Goal: Task Accomplishment & Management: Complete application form

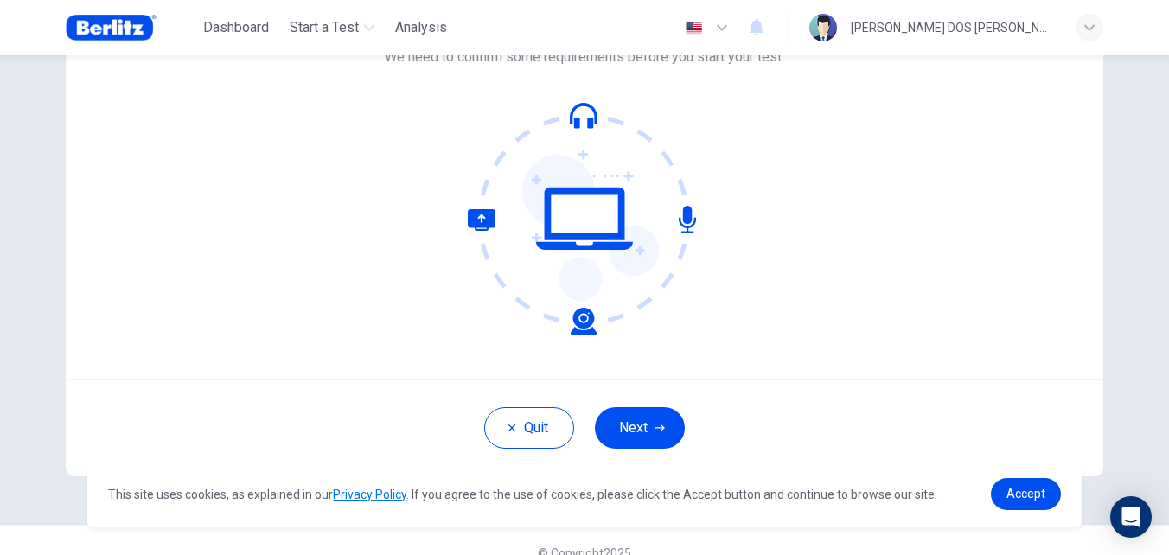
scroll to position [165, 0]
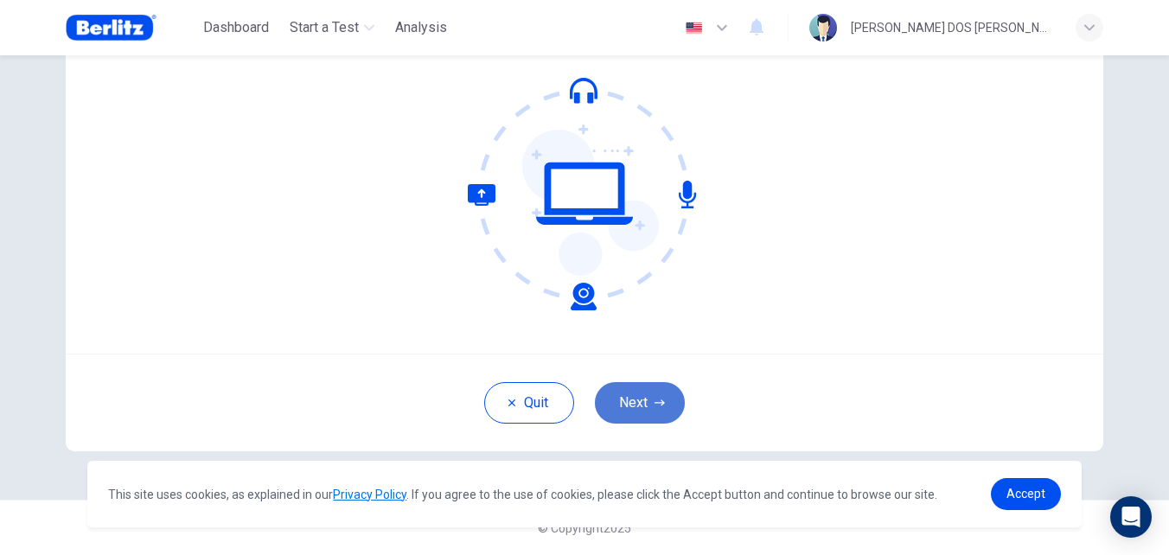
click at [642, 391] on button "Next" at bounding box center [640, 403] width 90 height 42
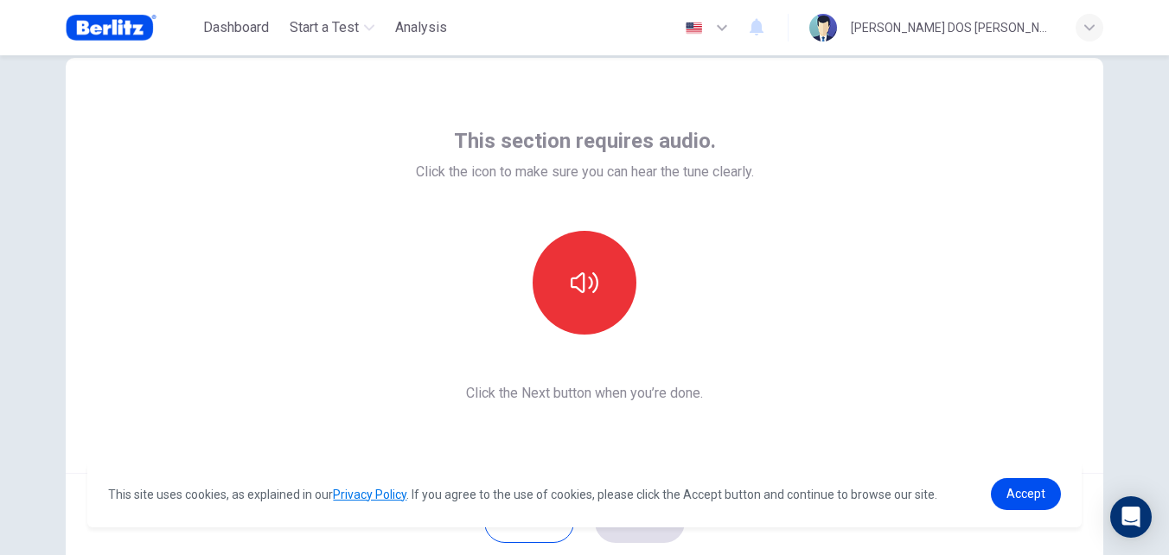
scroll to position [86, 0]
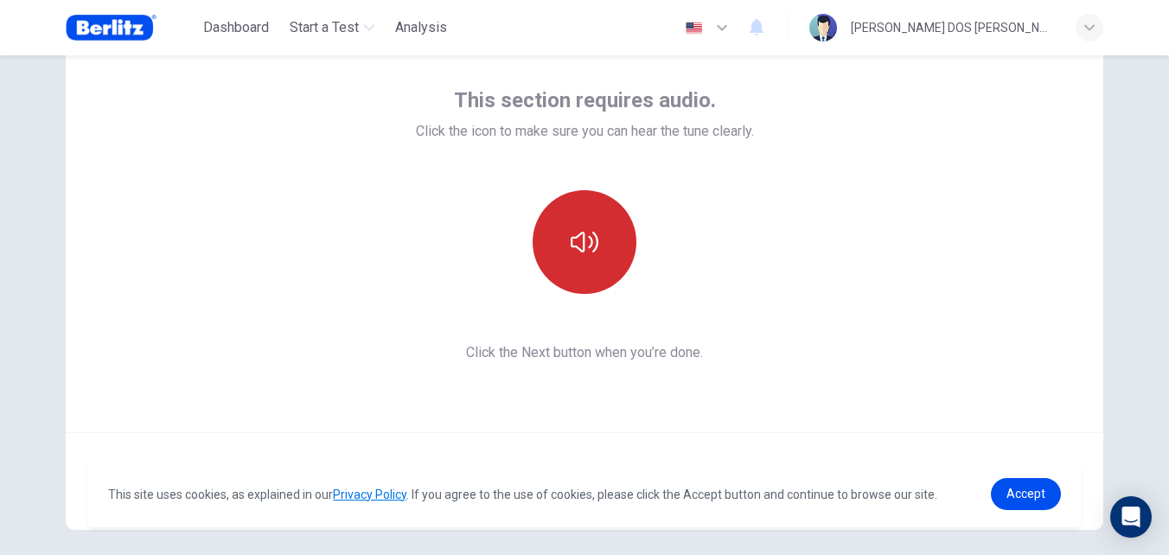
click at [572, 246] on icon "button" at bounding box center [585, 242] width 28 height 21
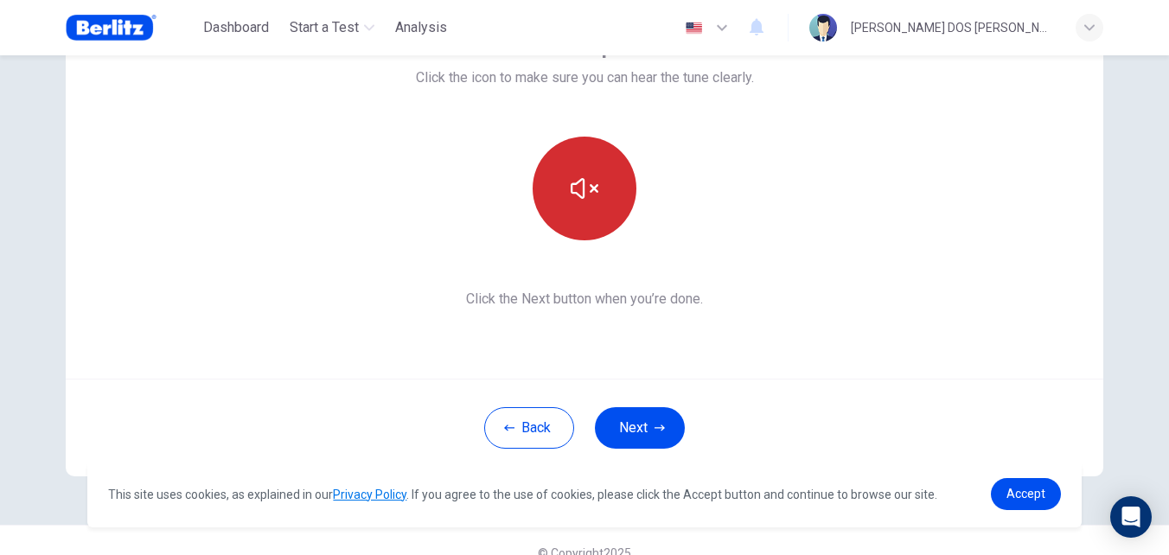
scroll to position [165, 0]
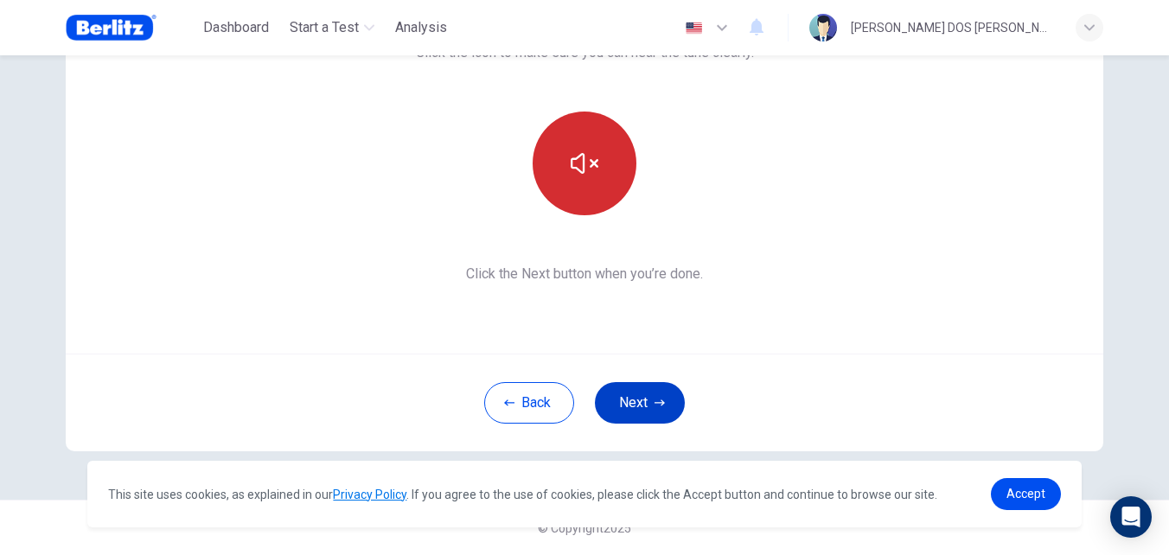
click at [658, 400] on icon "button" at bounding box center [660, 403] width 10 height 10
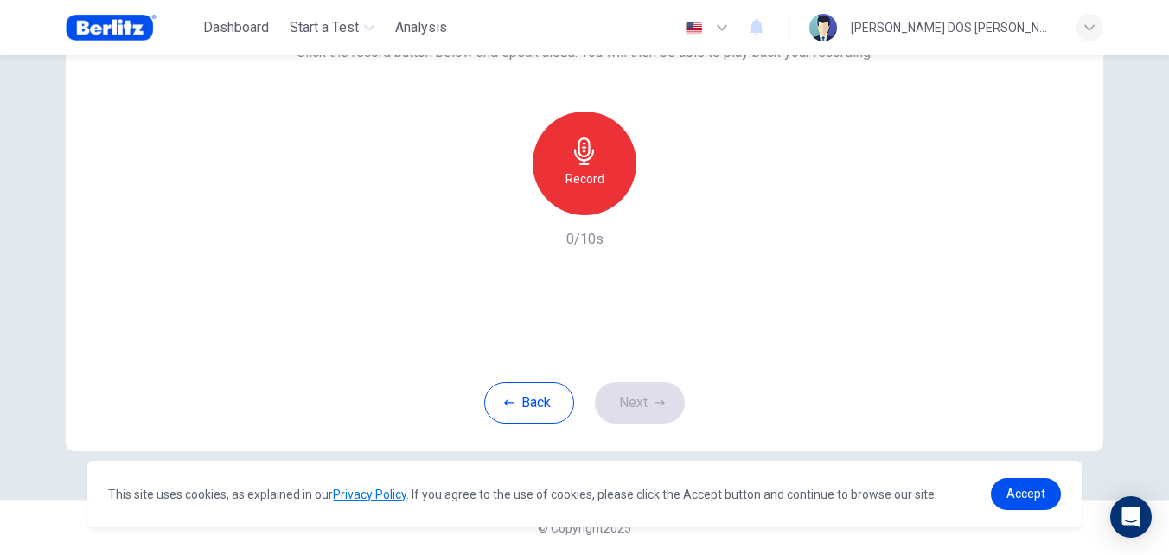
scroll to position [79, 0]
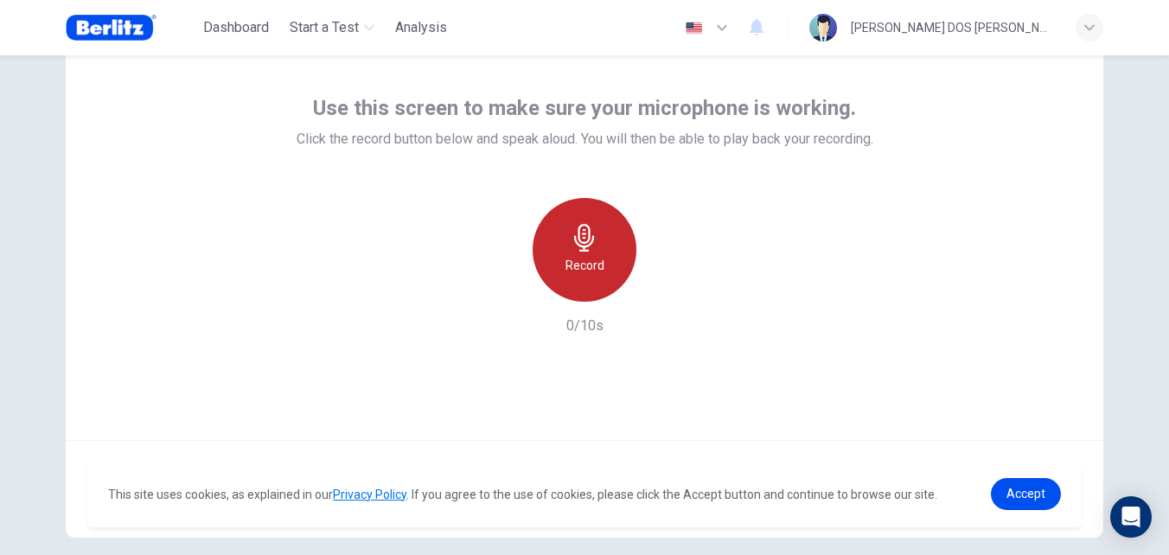
click at [598, 259] on h6 "Record" at bounding box center [585, 265] width 39 height 21
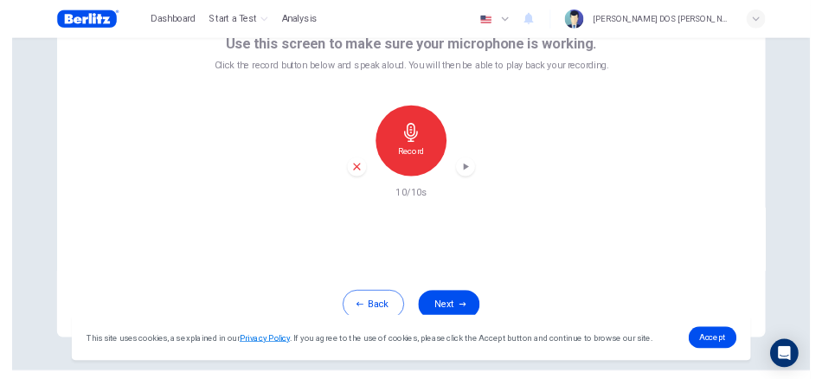
scroll to position [165, 0]
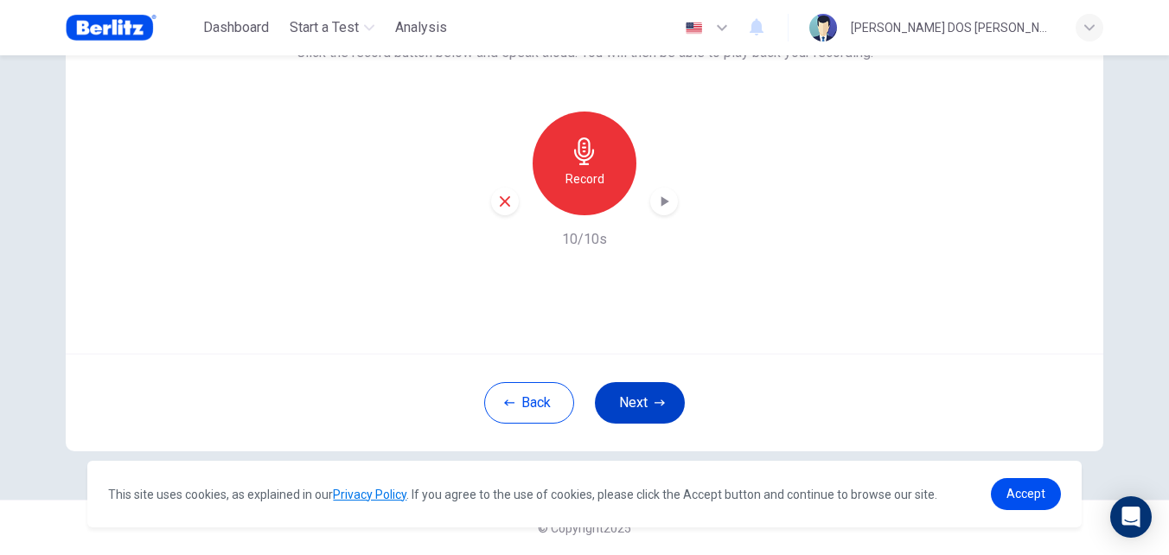
click at [638, 395] on button "Next" at bounding box center [640, 403] width 90 height 42
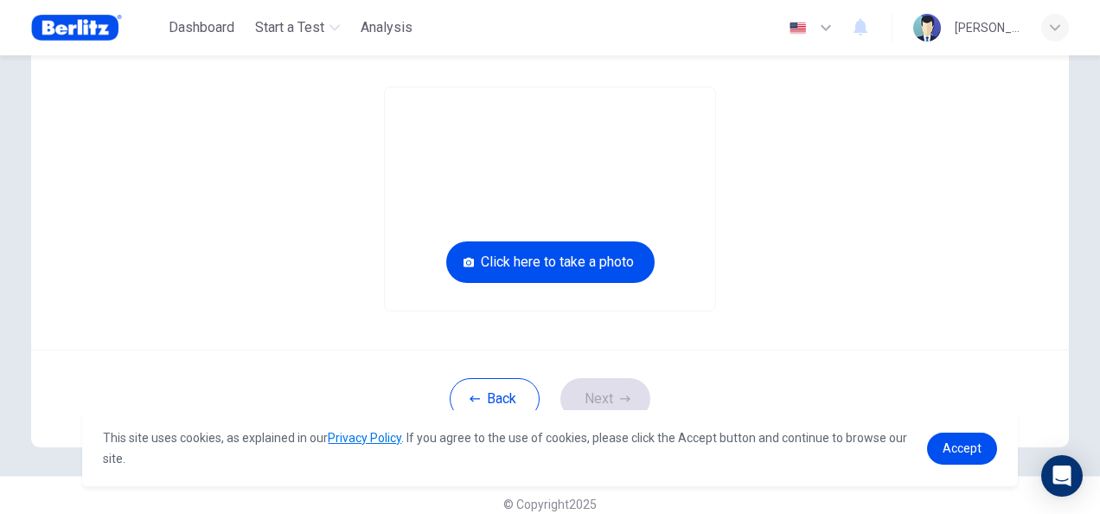
scroll to position [201, 0]
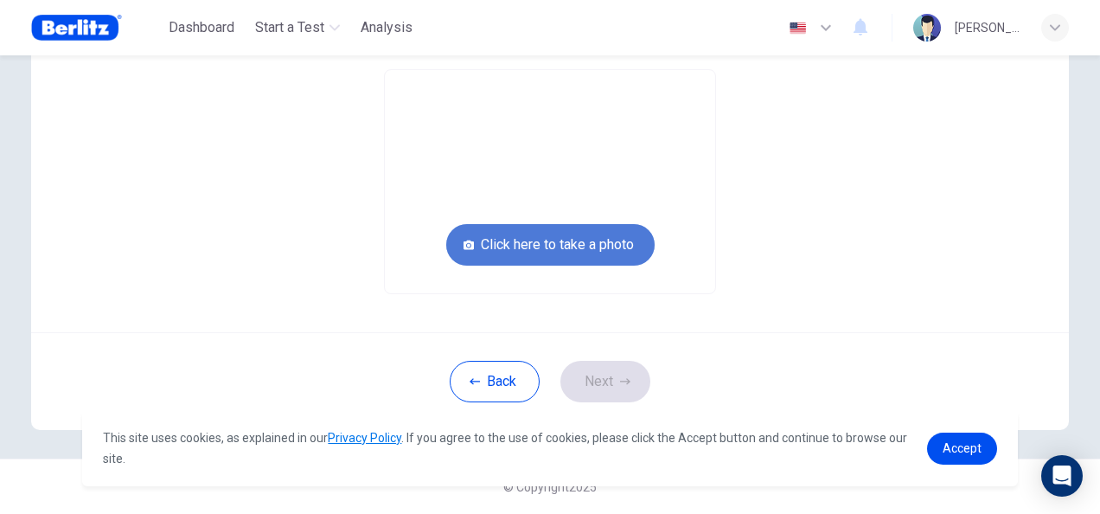
click at [611, 240] on button "Click here to take a photo" at bounding box center [550, 245] width 208 height 42
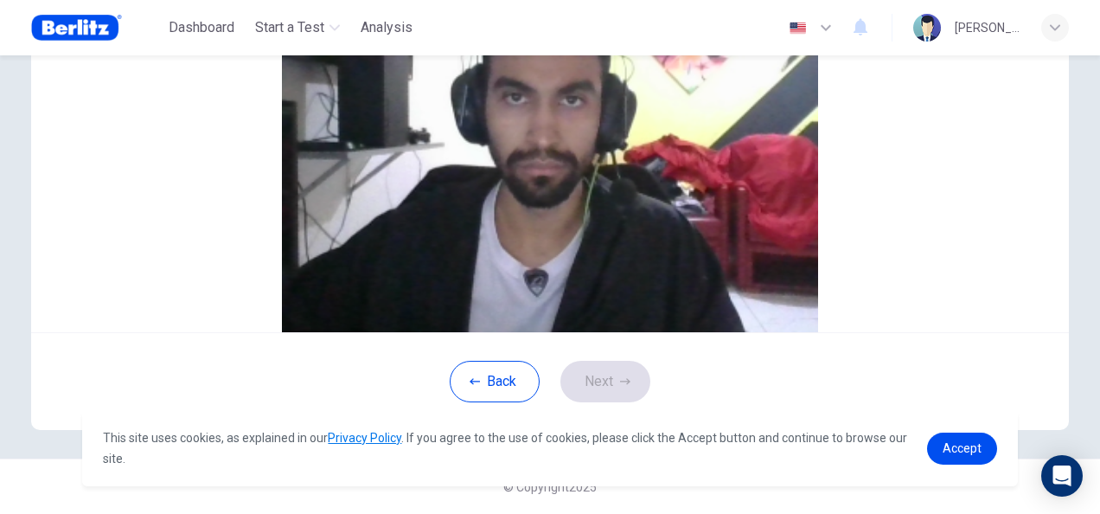
click at [515, 88] on button "Cancel" at bounding box center [535, 80] width 40 height 16
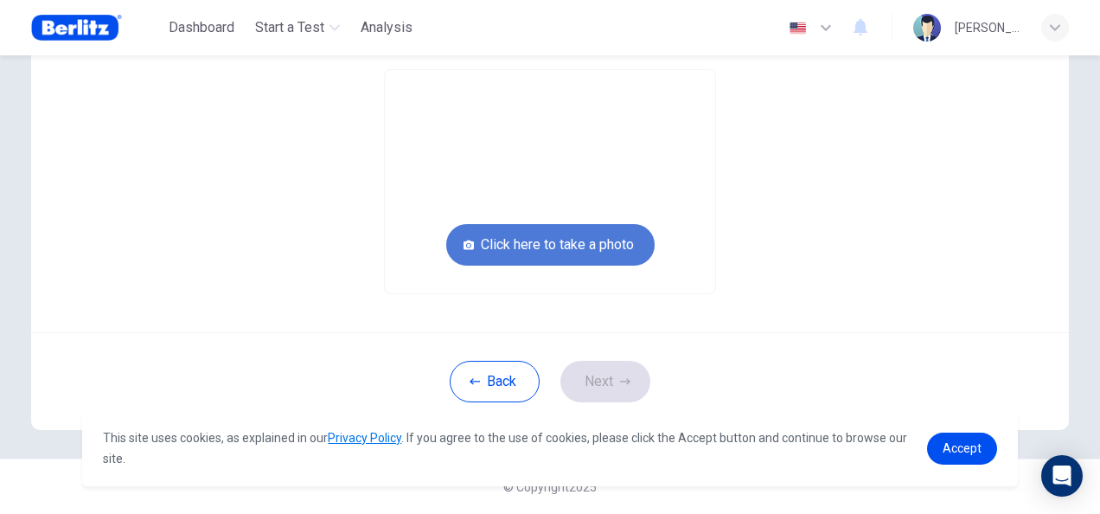
click at [571, 246] on button "Click here to take a photo" at bounding box center [550, 245] width 208 height 42
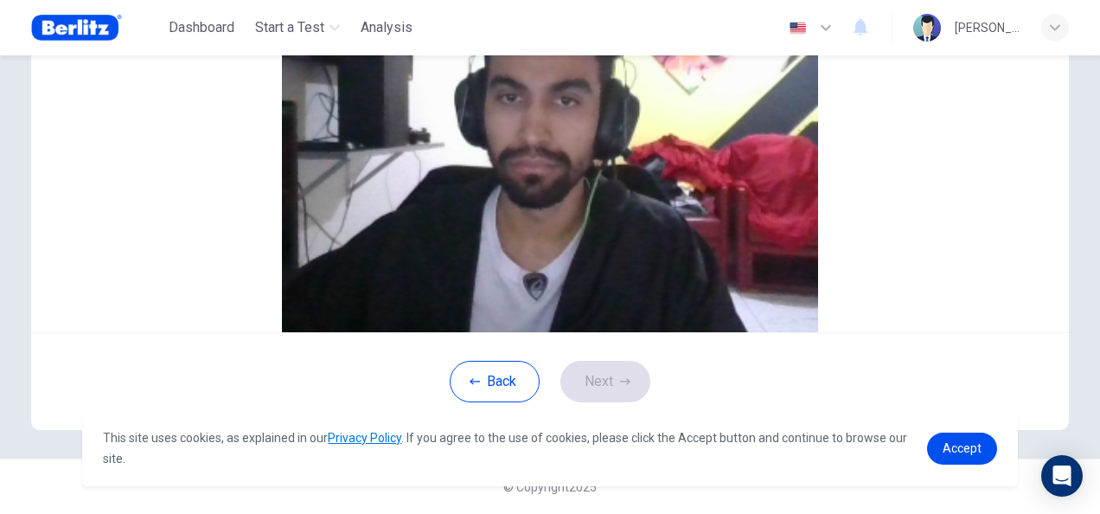
click at [515, 88] on button "Cancel" at bounding box center [535, 80] width 40 height 16
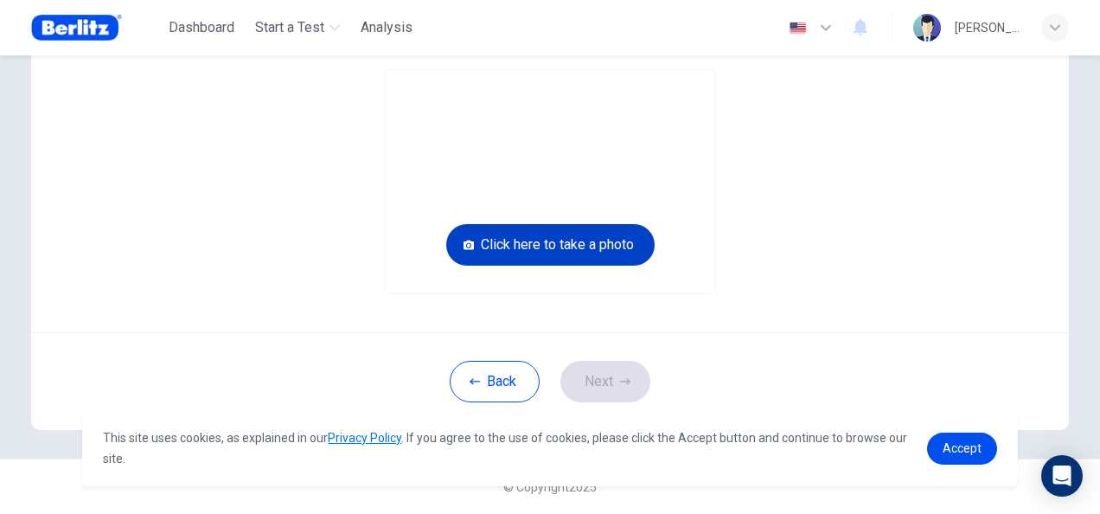
click at [615, 245] on button "Click here to take a photo" at bounding box center [550, 245] width 208 height 42
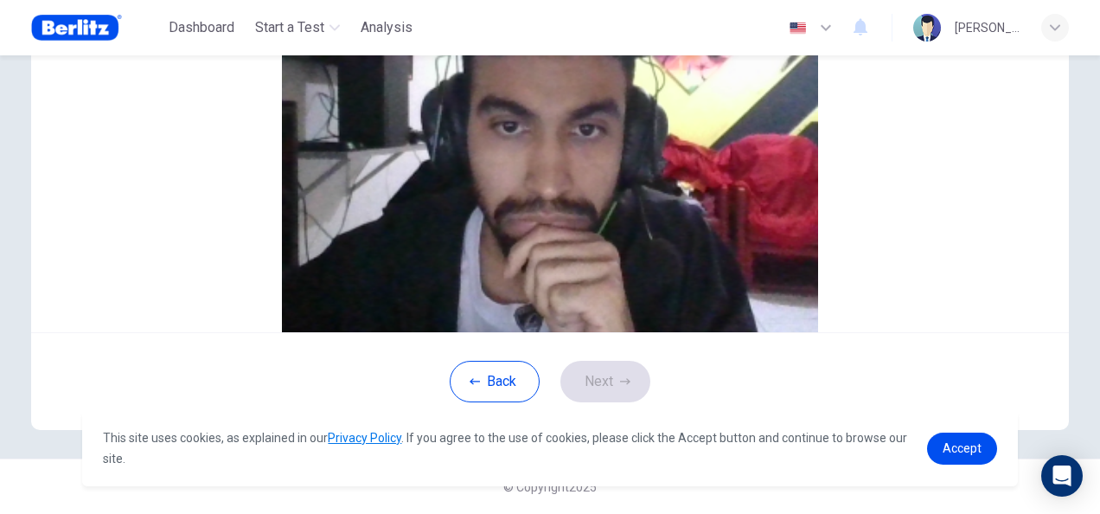
click at [515, 88] on button "Cancel" at bounding box center [535, 80] width 40 height 16
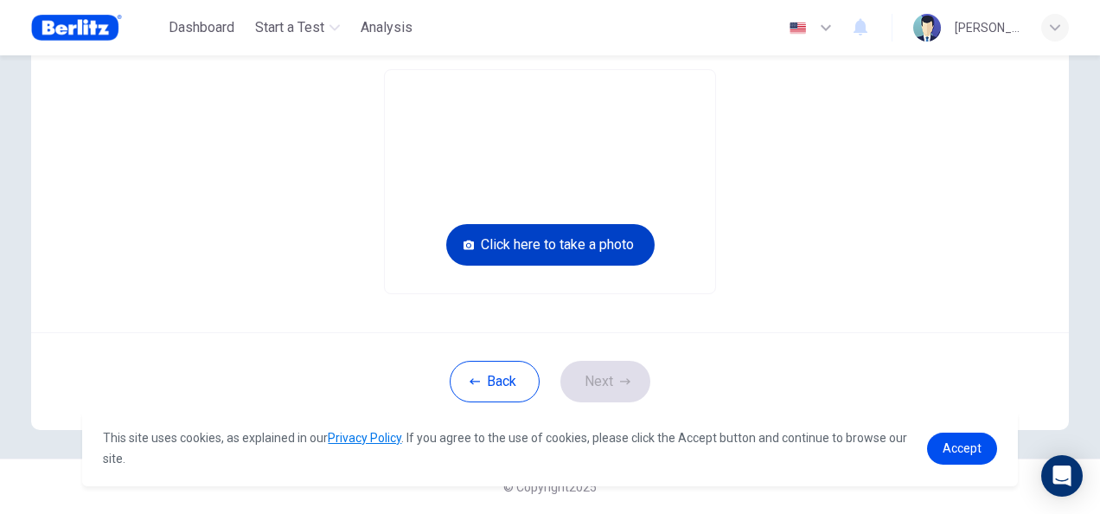
click at [534, 241] on button "Click here to take a photo" at bounding box center [550, 245] width 208 height 42
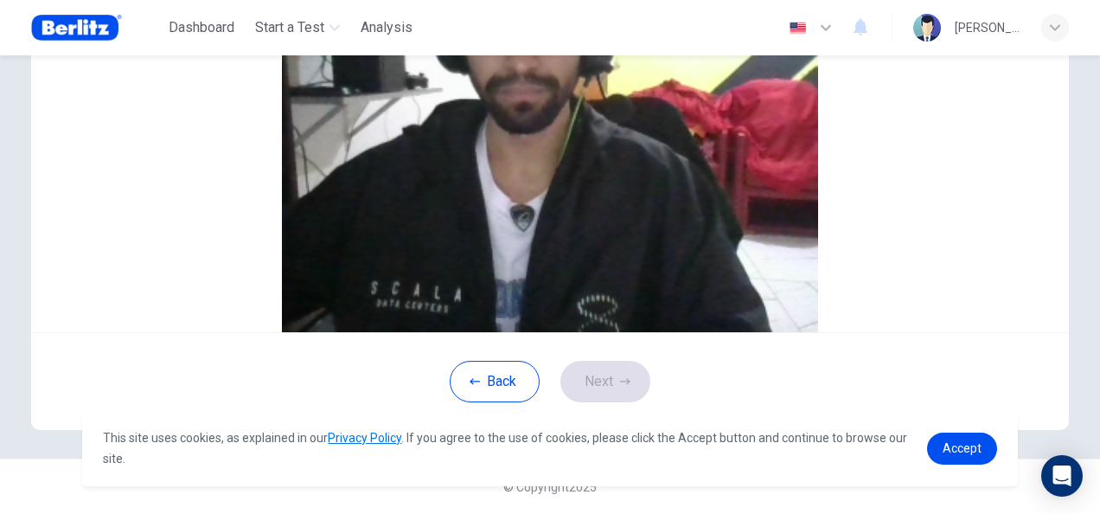
click at [515, 88] on button "Cancel" at bounding box center [535, 80] width 40 height 16
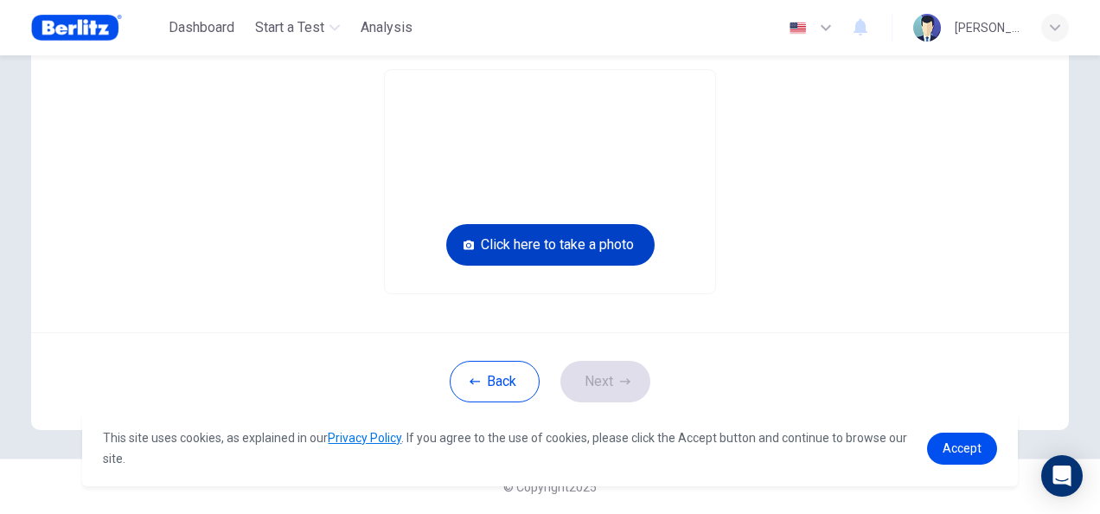
click at [551, 244] on button "Click here to take a photo" at bounding box center [550, 245] width 208 height 42
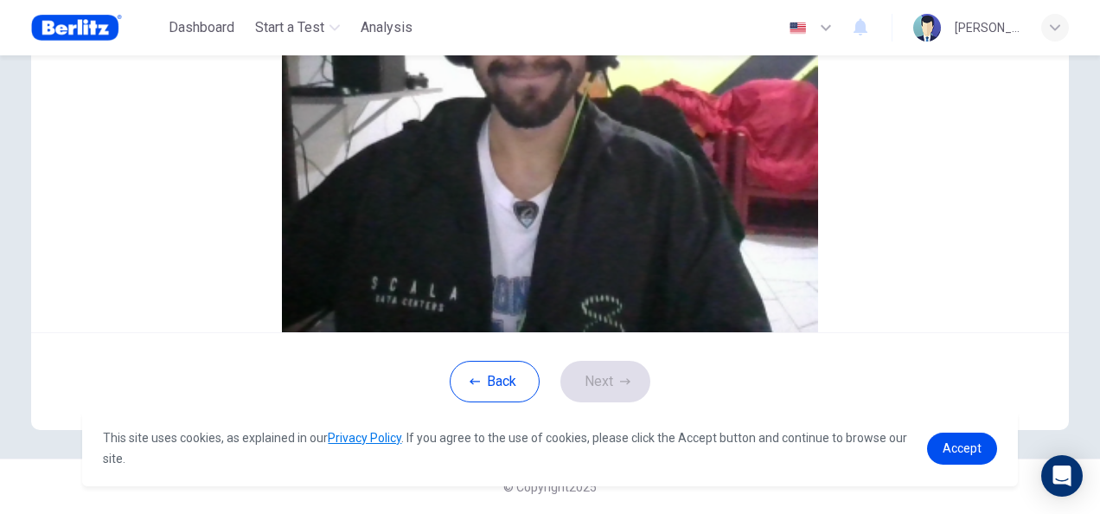
click at [585, 88] on button "Save" at bounding box center [569, 80] width 29 height 16
click at [590, 378] on button "Next" at bounding box center [605, 382] width 90 height 42
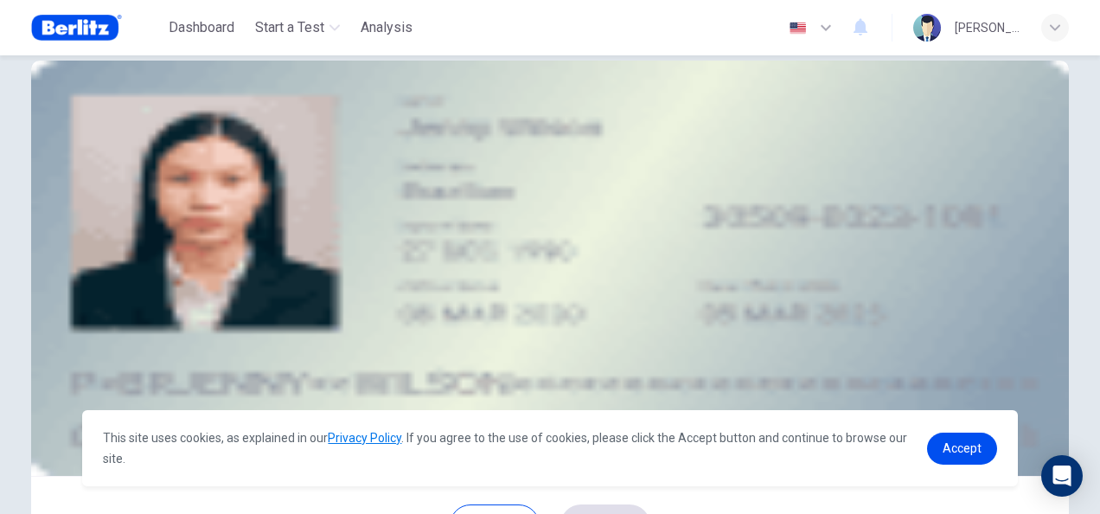
scroll to position [93, 0]
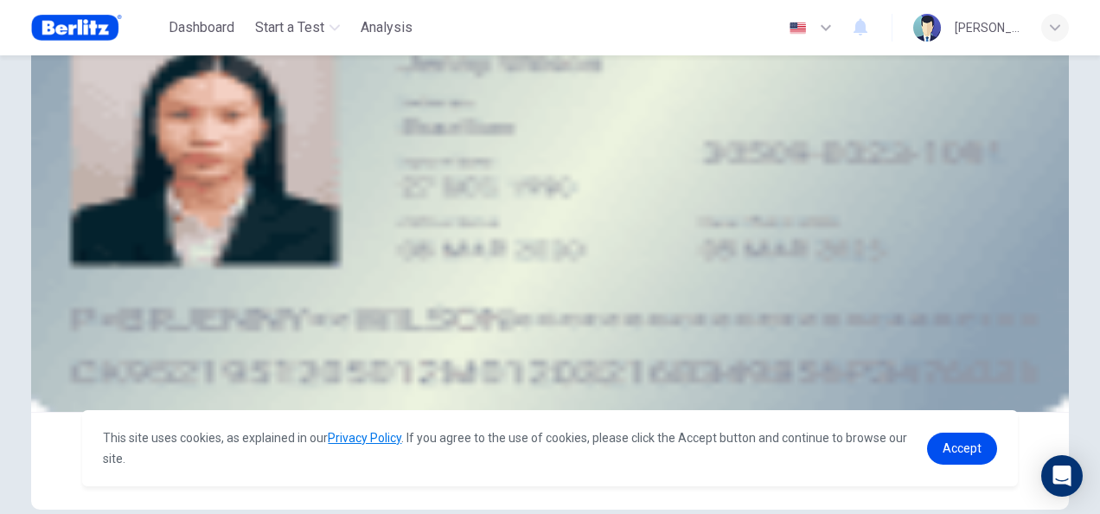
click at [161, 168] on button "upload" at bounding box center [158, 159] width 3 height 16
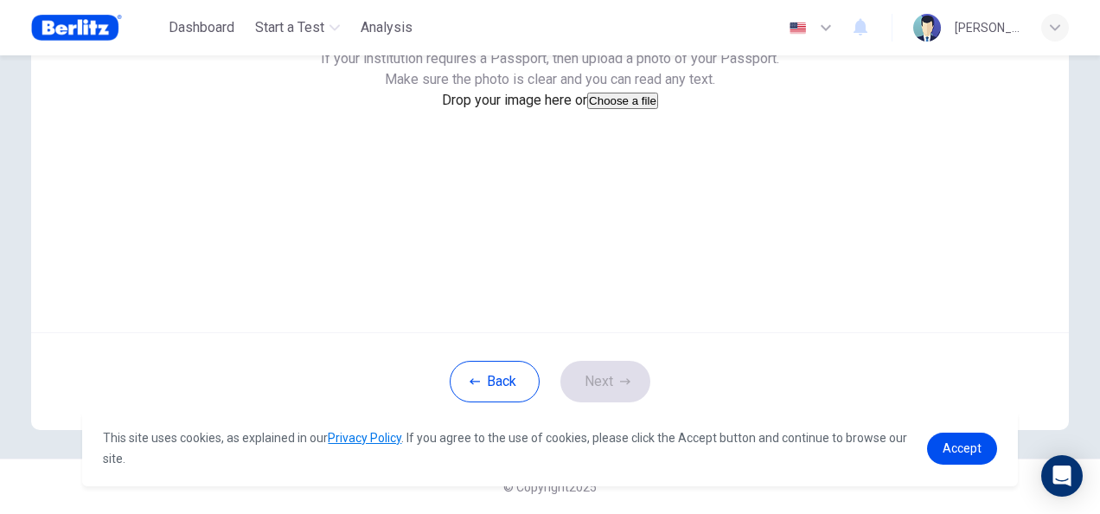
scroll to position [225, 0]
click at [587, 109] on button "Choose a file" at bounding box center [622, 101] width 71 height 16
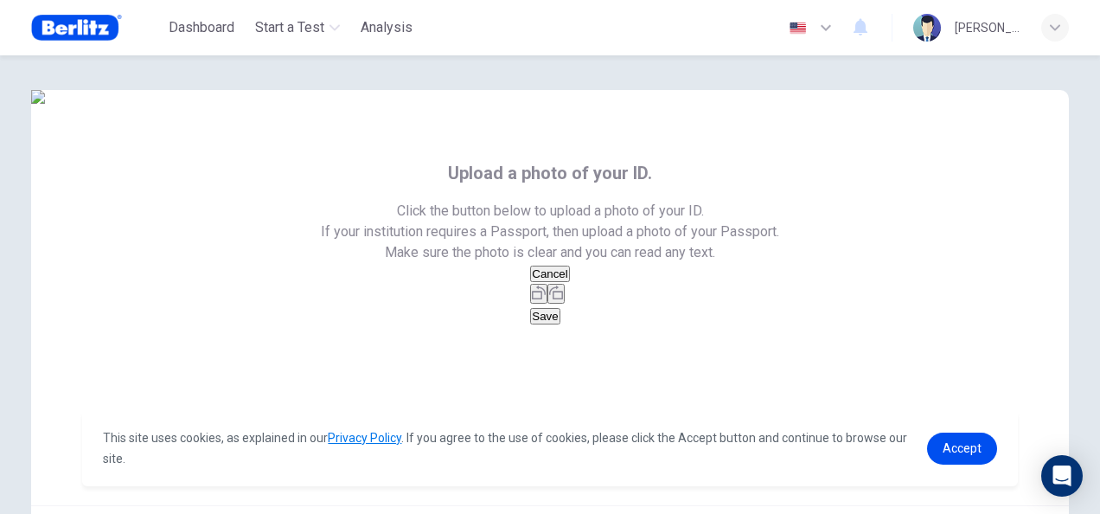
scroll to position [259, 0]
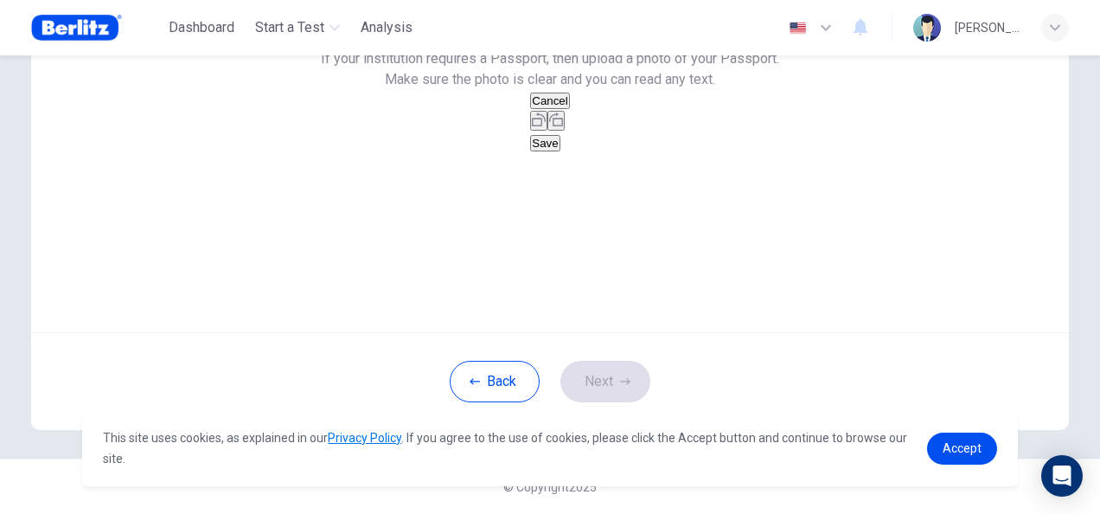
click at [560, 151] on button "Save" at bounding box center [544, 143] width 29 height 16
click at [563, 126] on icon "button" at bounding box center [556, 119] width 14 height 14
click at [565, 131] on button "button" at bounding box center [555, 121] width 17 height 20
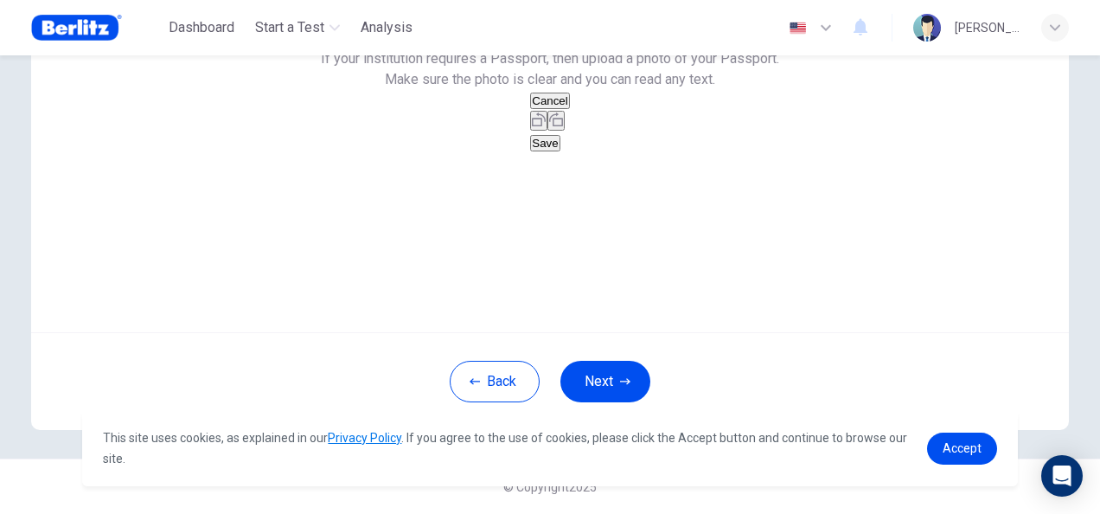
click at [563, 126] on icon "button" at bounding box center [556, 119] width 14 height 14
click at [565, 131] on button "button" at bounding box center [555, 121] width 17 height 20
click at [567, 387] on button "Next" at bounding box center [605, 382] width 90 height 42
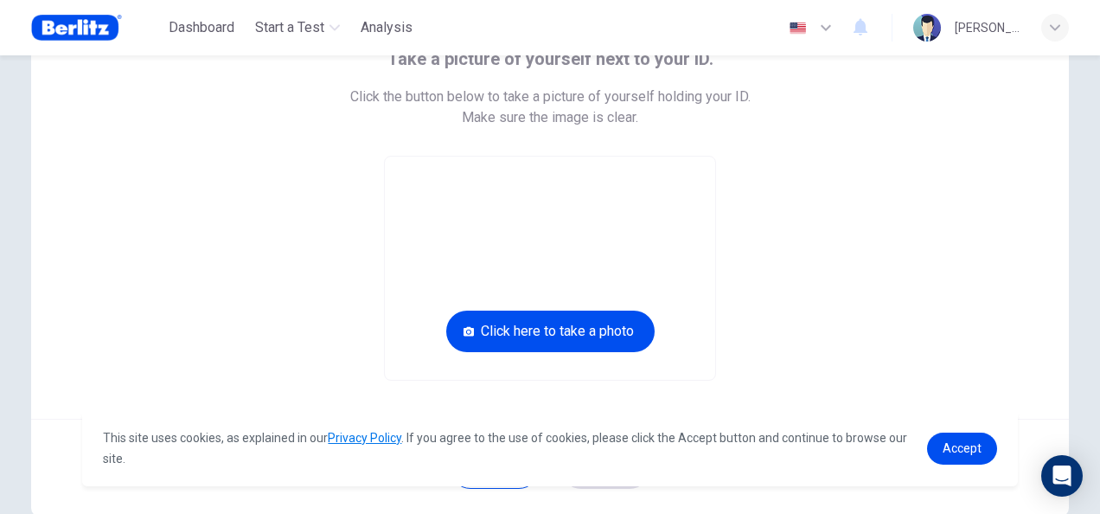
scroll to position [201, 0]
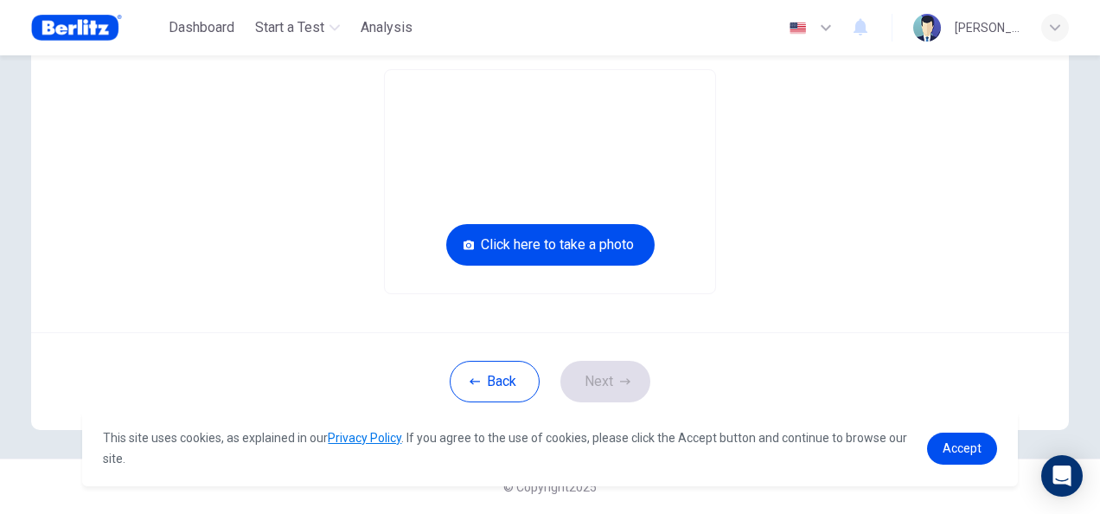
click at [830, 301] on div "Take a picture of yourself next to your ID. Click the button below to take a pi…" at bounding box center [550, 110] width 1038 height 443
click at [939, 448] on link "Accept" at bounding box center [962, 448] width 70 height 32
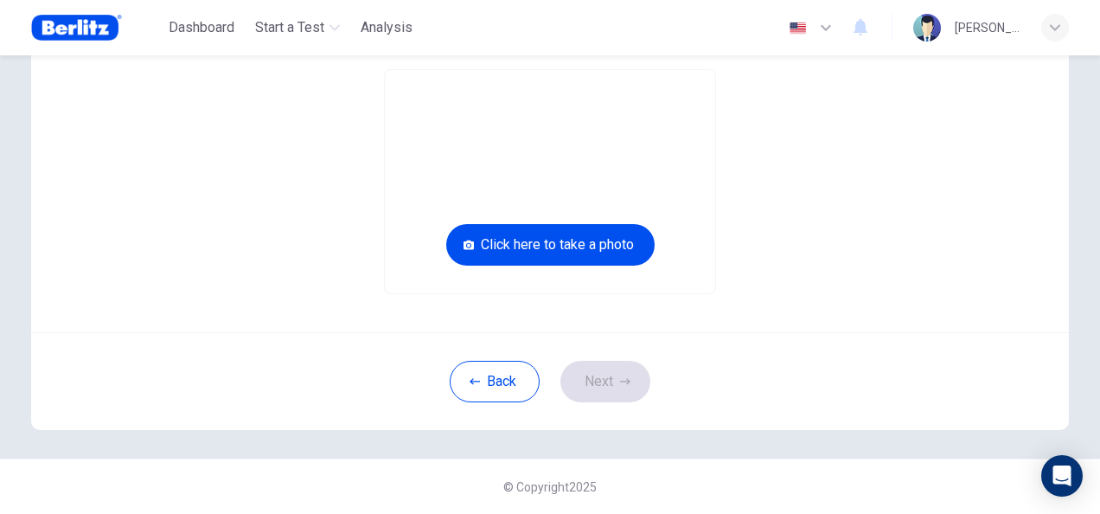
click at [586, 158] on video at bounding box center [550, 181] width 330 height 223
click at [553, 93] on video at bounding box center [550, 181] width 330 height 223
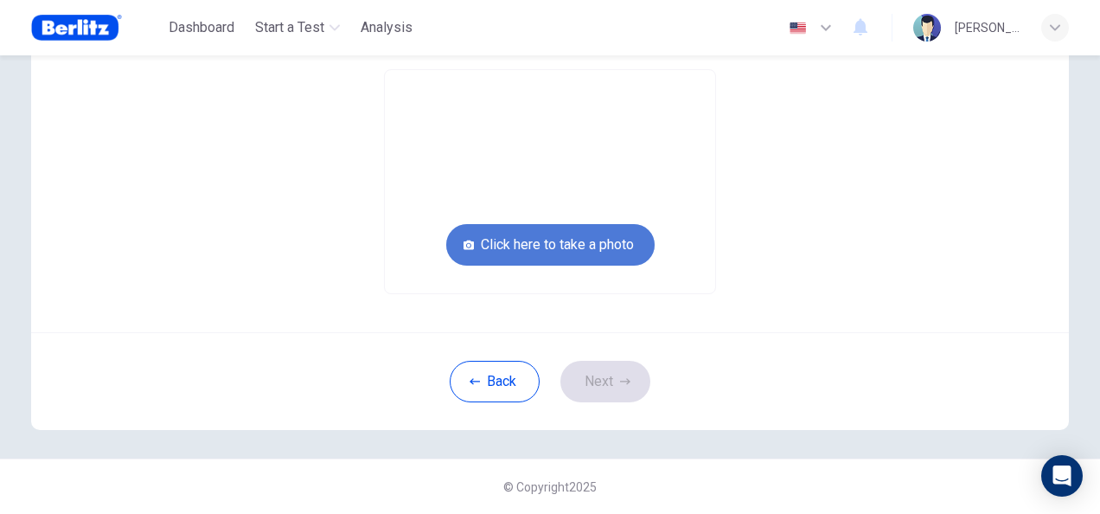
click at [560, 255] on button "Click here to take a photo" at bounding box center [550, 245] width 208 height 42
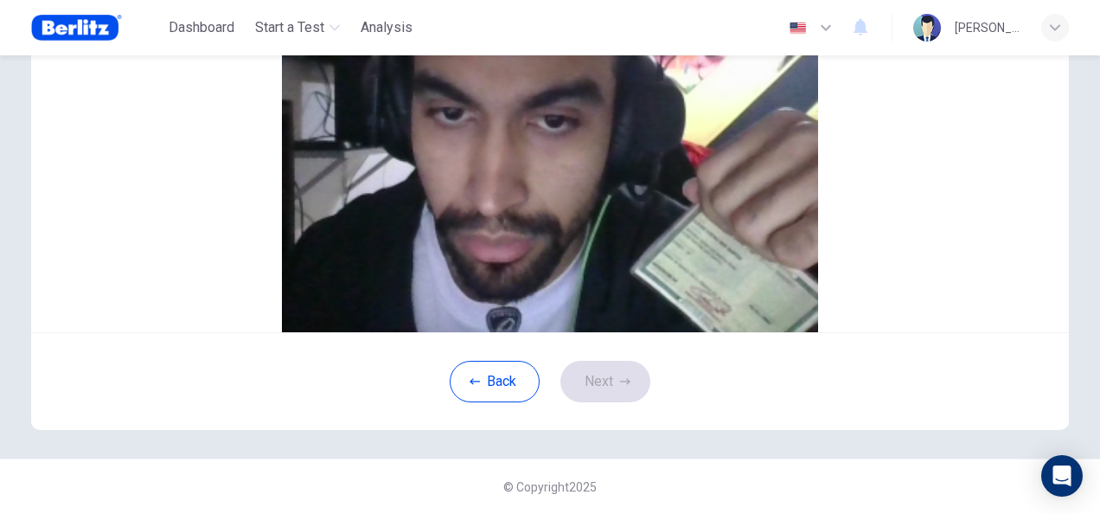
click at [515, 88] on button "Cancel" at bounding box center [535, 80] width 40 height 16
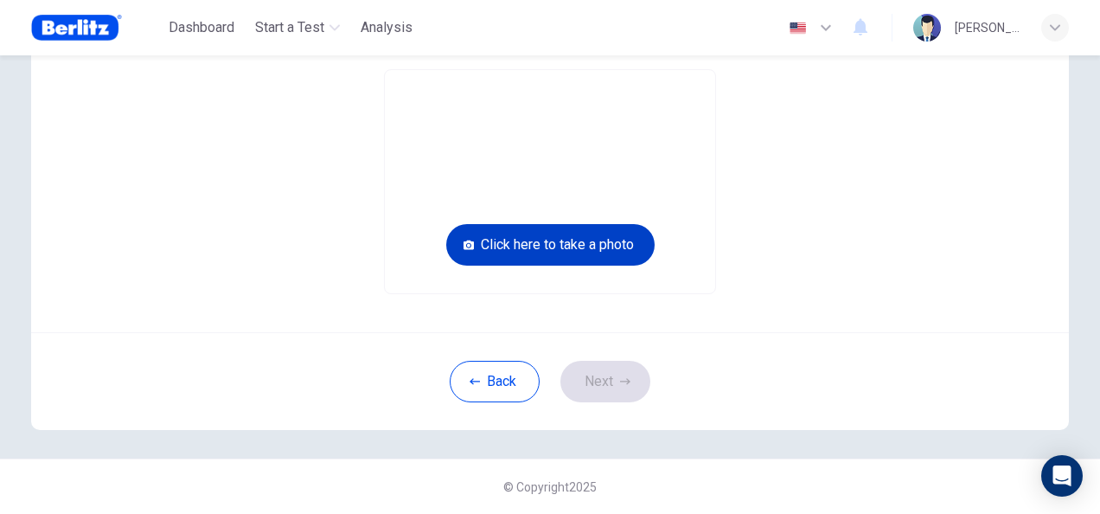
click at [585, 240] on button "Click here to take a photo" at bounding box center [550, 245] width 208 height 42
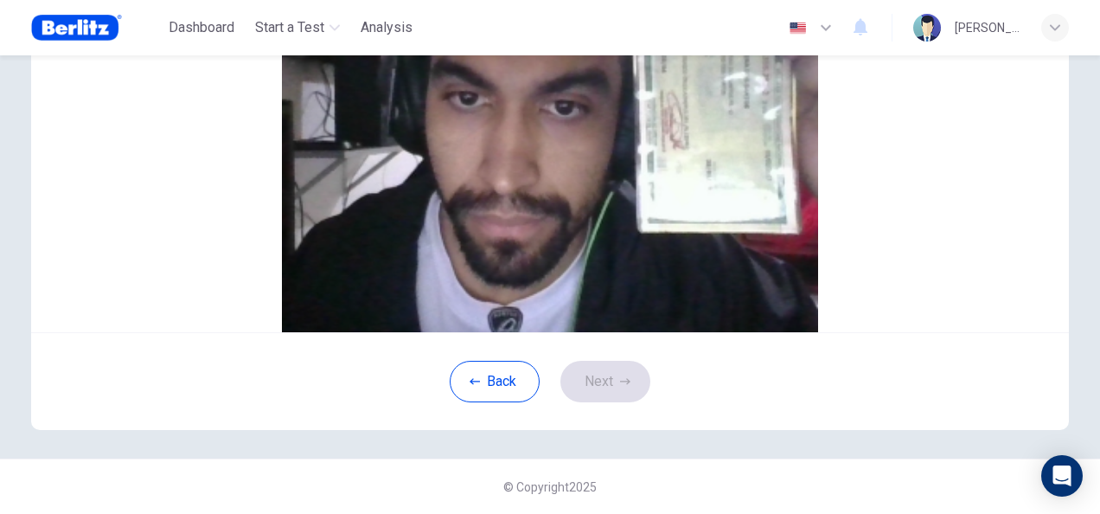
click at [515, 88] on button "Cancel" at bounding box center [535, 80] width 40 height 16
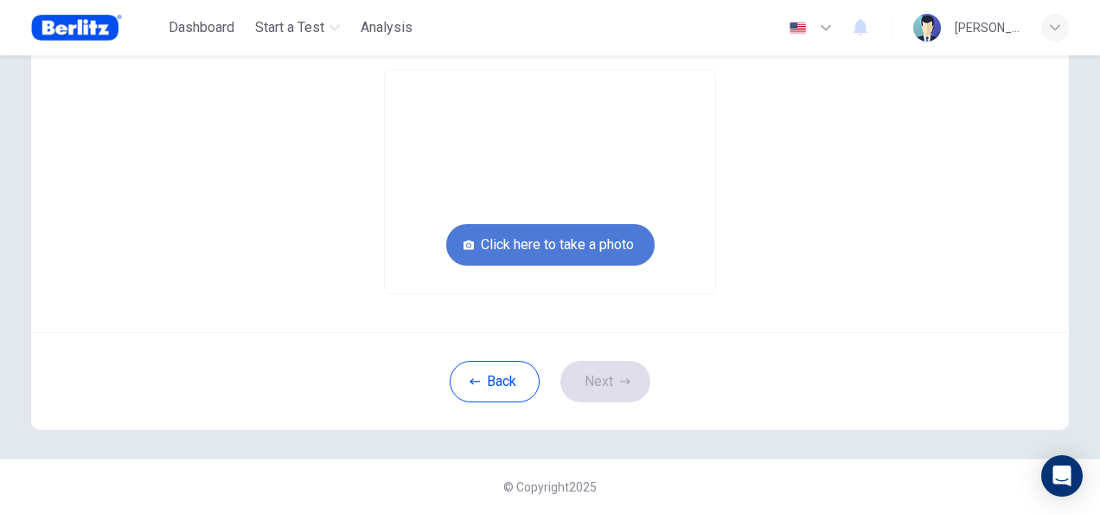
click at [571, 240] on button "Click here to take a photo" at bounding box center [550, 245] width 208 height 42
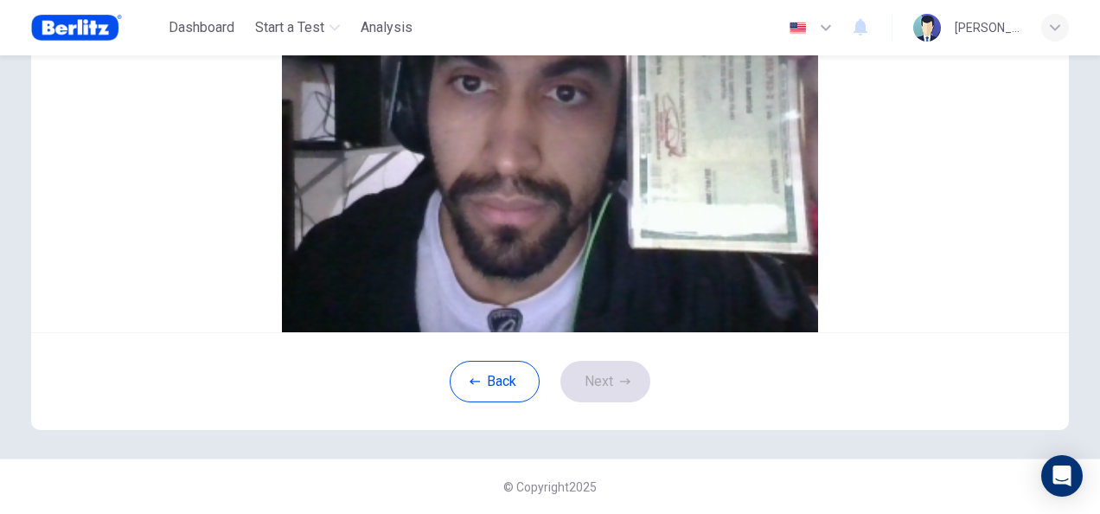
click at [515, 88] on button "Cancel" at bounding box center [535, 80] width 40 height 16
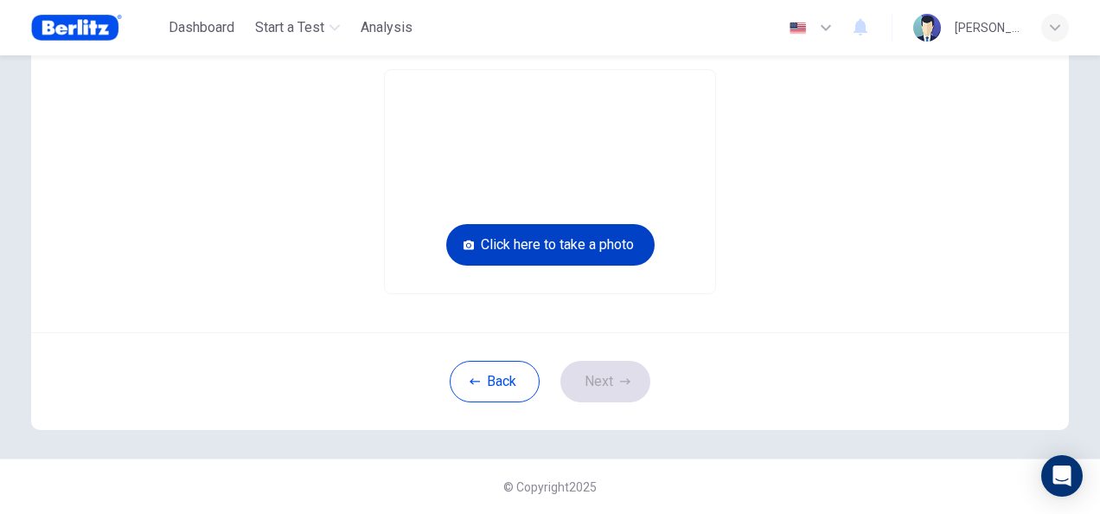
click at [581, 246] on button "Click here to take a photo" at bounding box center [550, 245] width 208 height 42
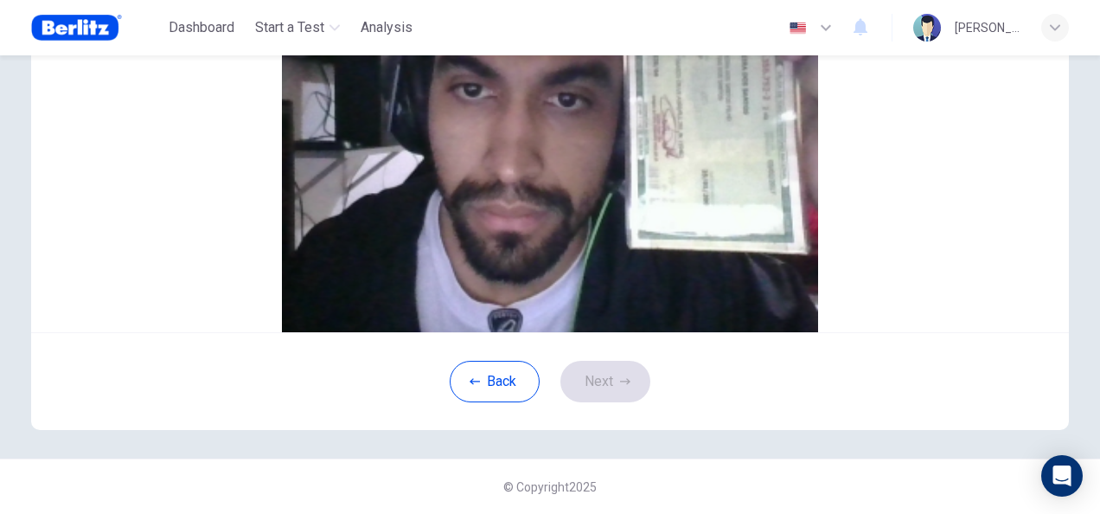
click at [515, 88] on button "Cancel" at bounding box center [535, 80] width 40 height 16
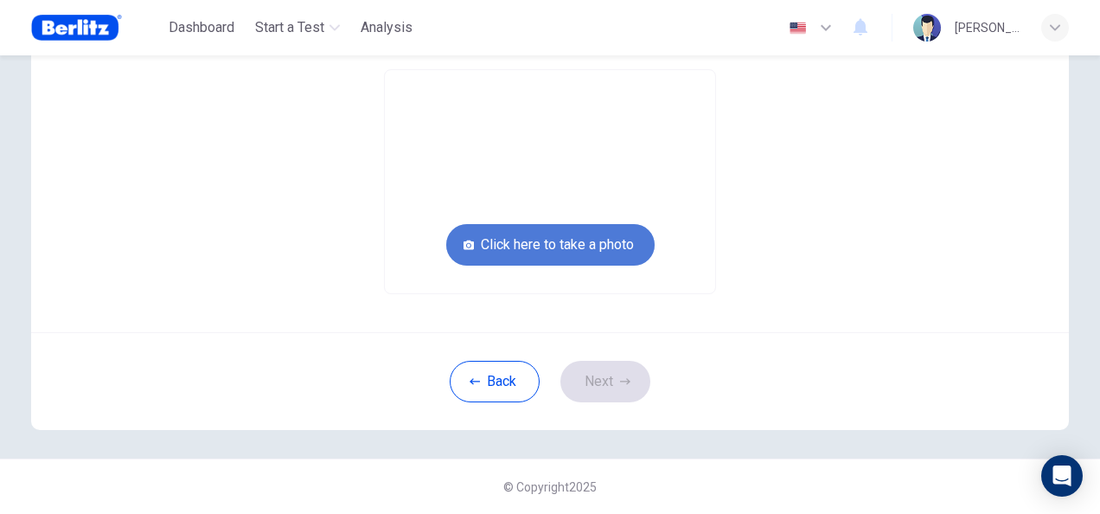
click at [537, 244] on button "Click here to take a photo" at bounding box center [550, 245] width 208 height 42
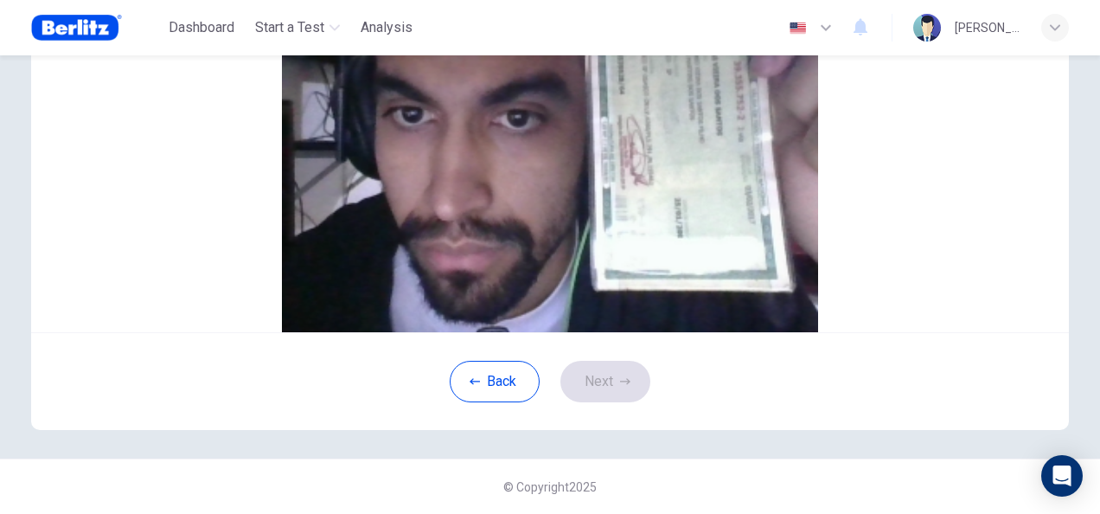
click at [603, 171] on img at bounding box center [550, 124] width 1038 height 415
click at [515, 88] on button "Cancel" at bounding box center [535, 80] width 40 height 16
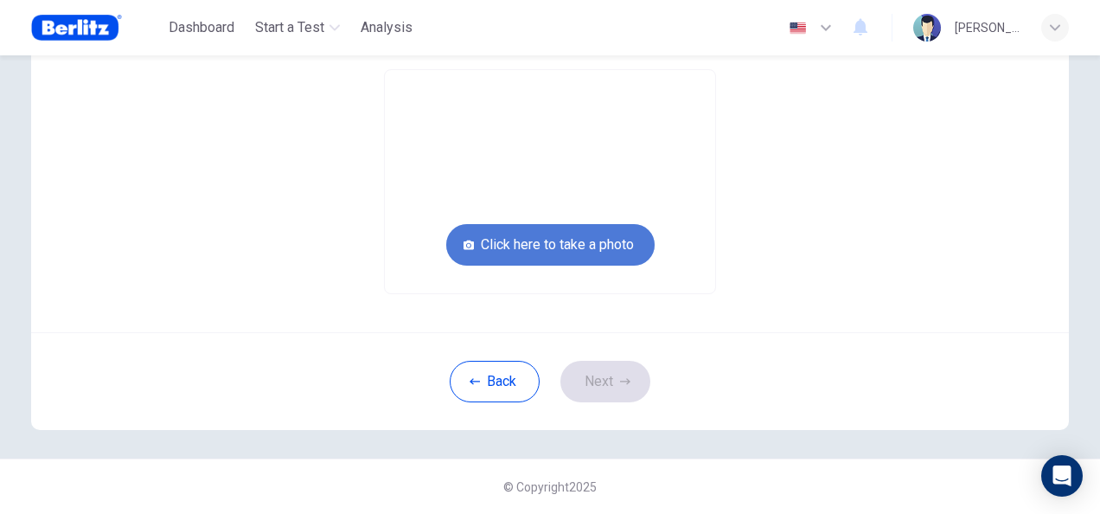
click at [620, 250] on button "Click here to take a photo" at bounding box center [550, 245] width 208 height 42
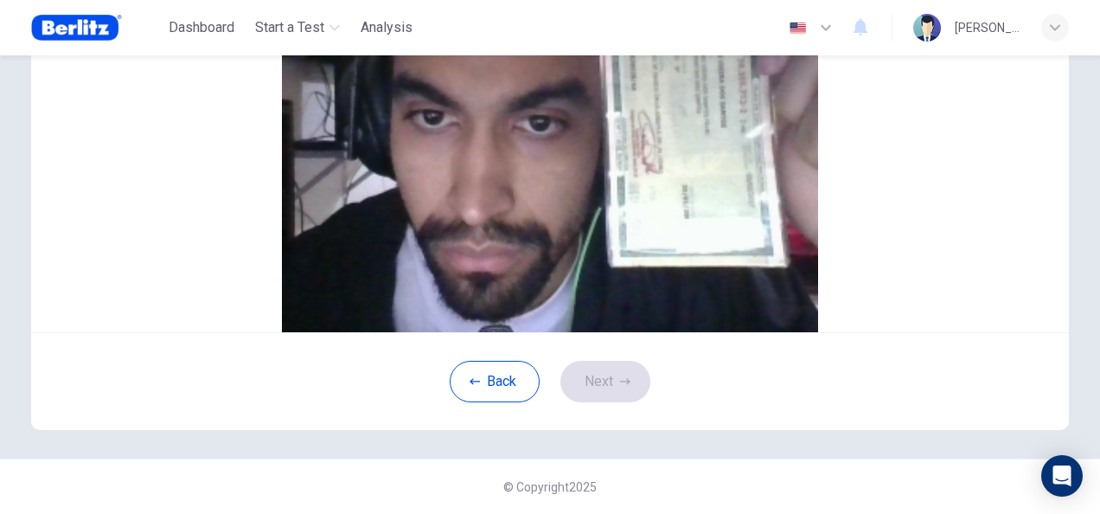
click at [585, 88] on button "Save" at bounding box center [569, 80] width 29 height 16
click at [564, 402] on button "Next" at bounding box center [605, 382] width 90 height 42
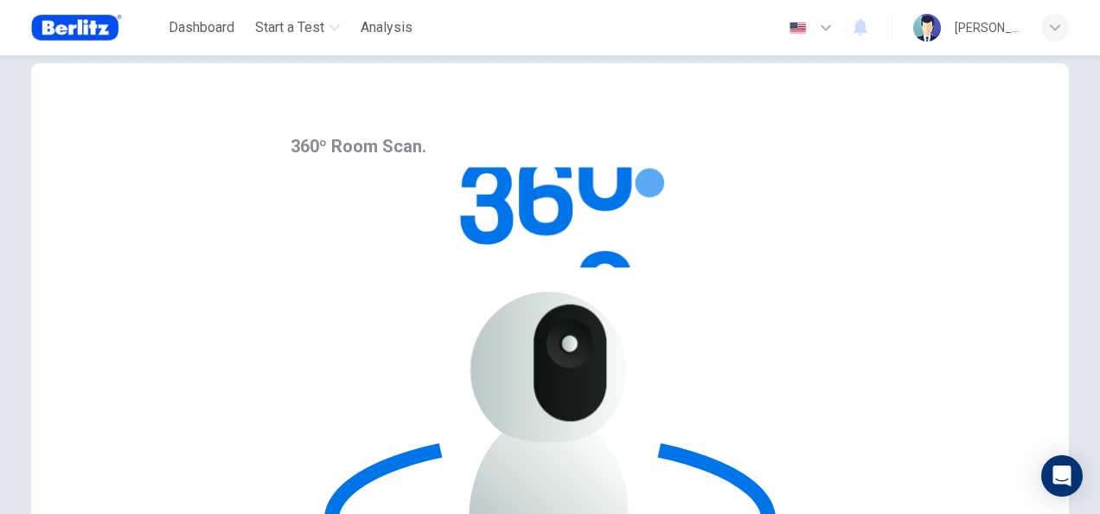
scroll to position [0, 0]
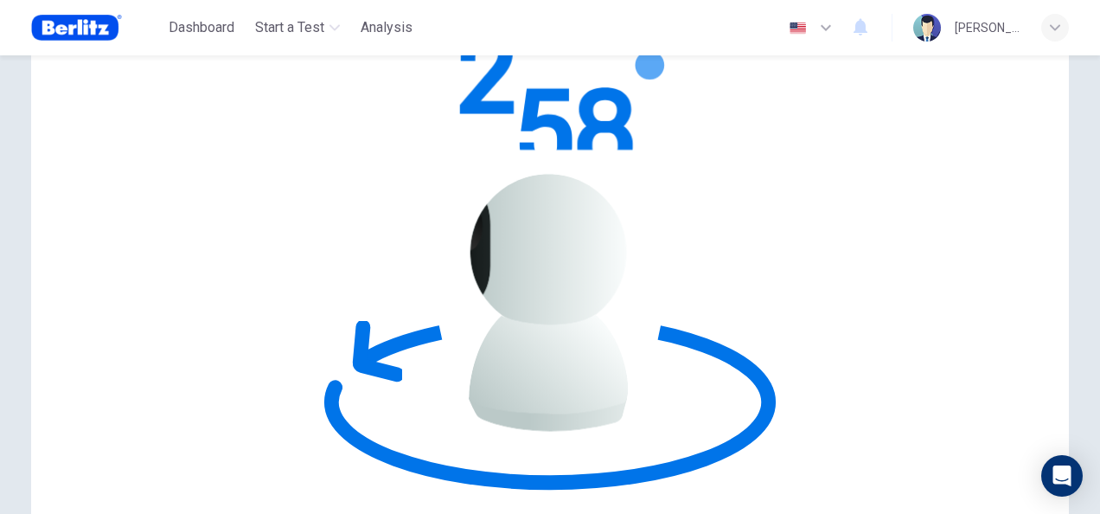
scroll to position [173, 0]
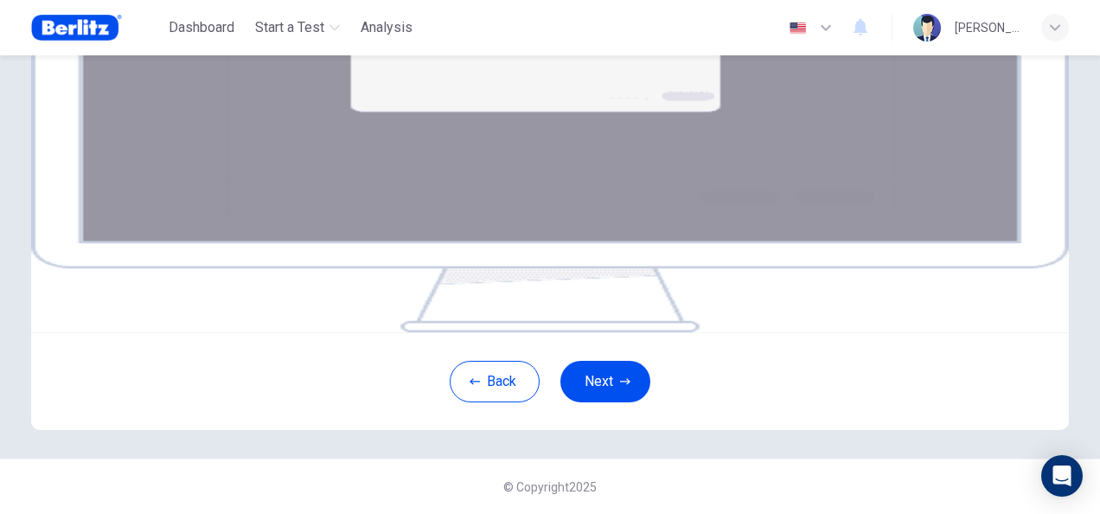
scroll to position [350, 0]
click at [620, 376] on icon "button" at bounding box center [625, 381] width 10 height 10
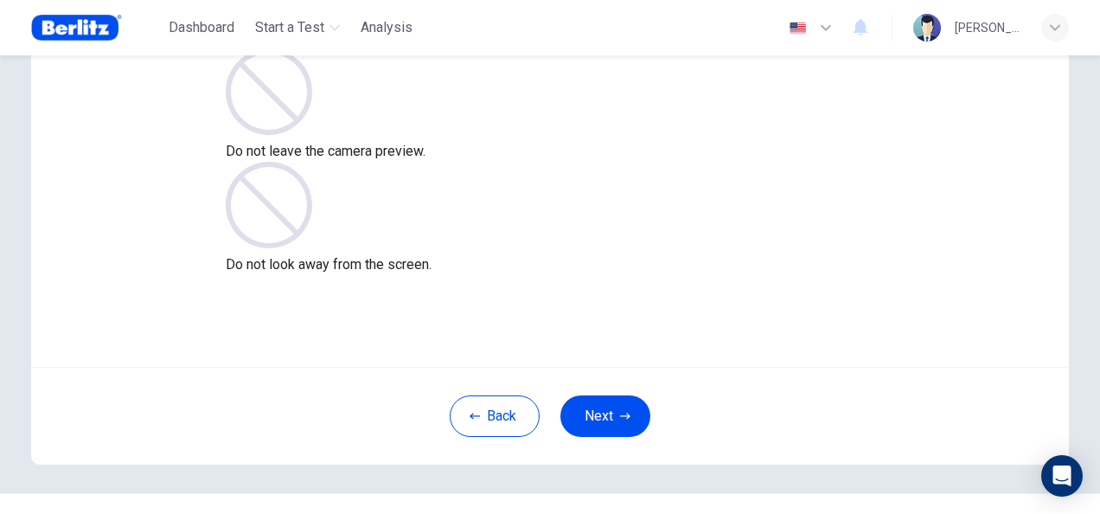
scroll to position [173, 0]
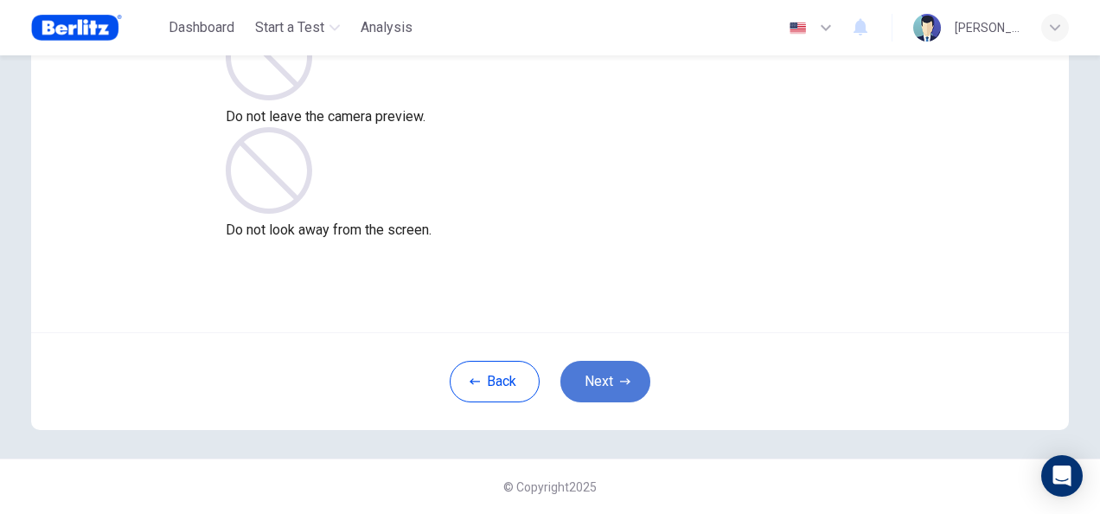
click at [611, 374] on button "Next" at bounding box center [605, 382] width 90 height 42
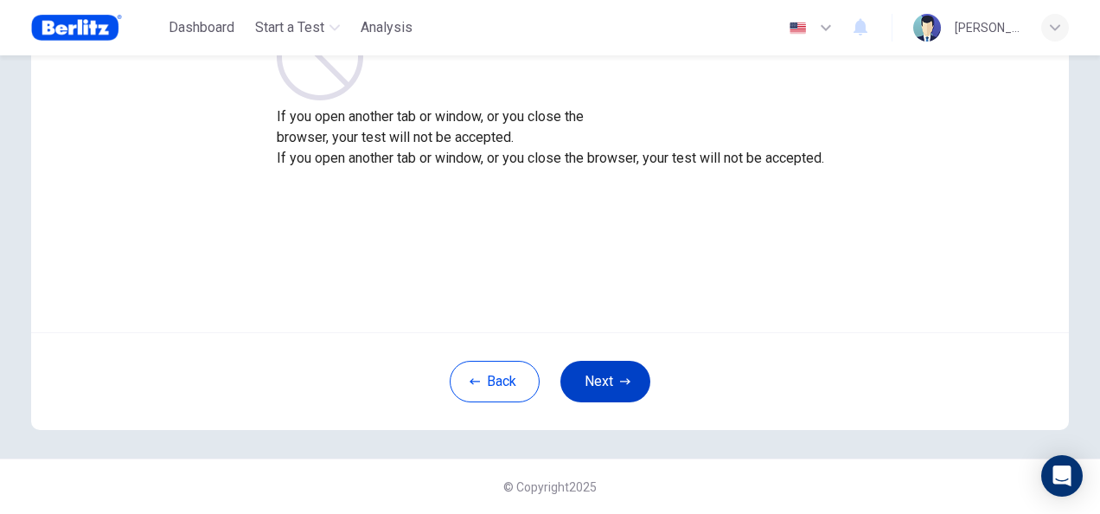
click at [623, 379] on icon "button" at bounding box center [625, 381] width 10 height 6
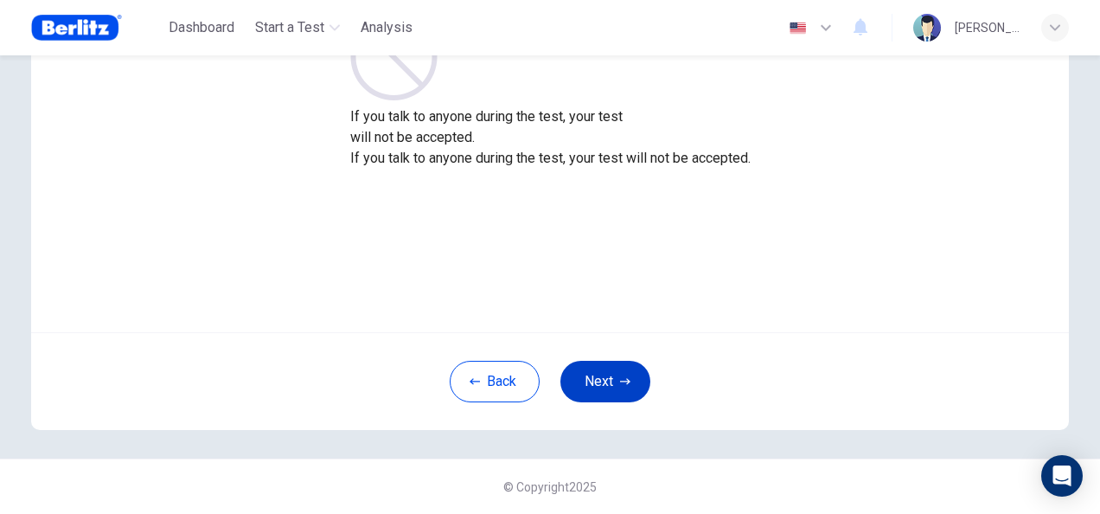
click at [623, 379] on icon "button" at bounding box center [625, 381] width 10 height 6
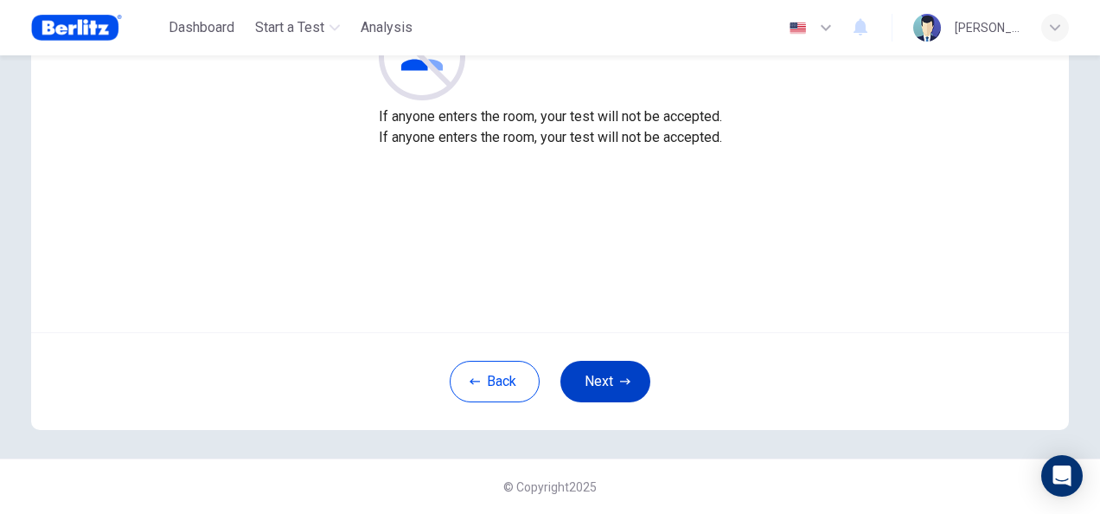
click at [623, 379] on icon "button" at bounding box center [625, 381] width 10 height 6
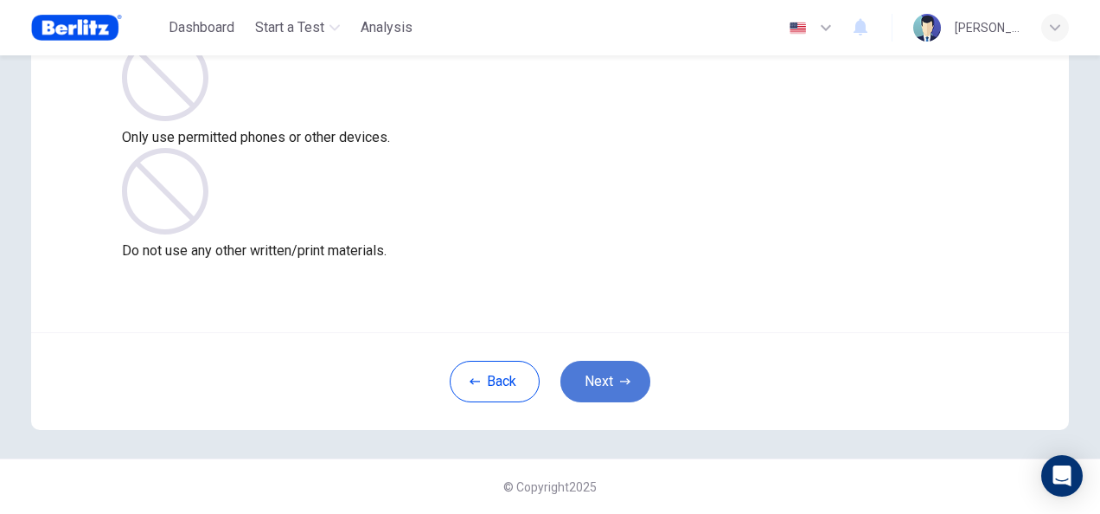
click at [623, 378] on icon "button" at bounding box center [625, 381] width 10 height 10
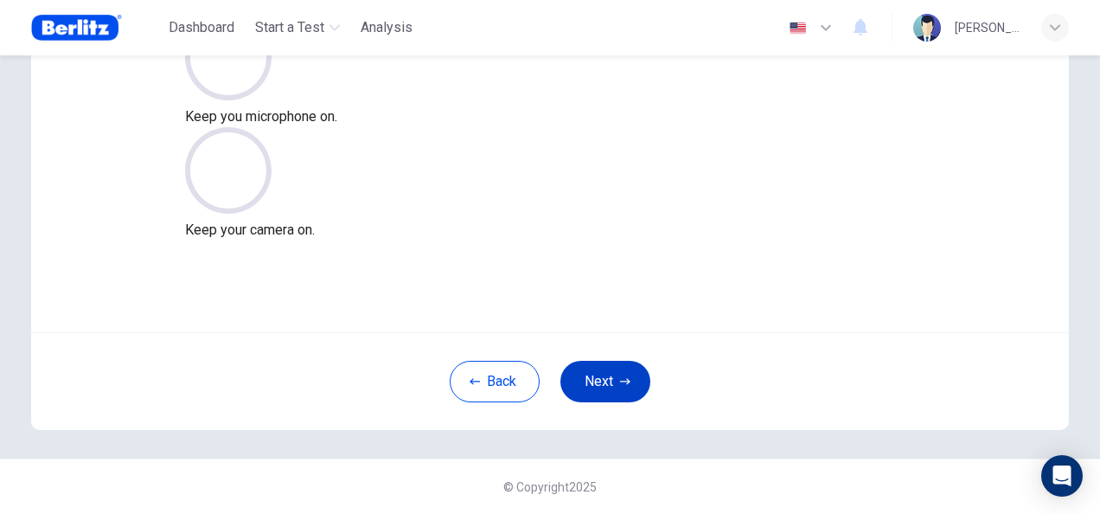
click at [623, 378] on icon "button" at bounding box center [625, 381] width 10 height 10
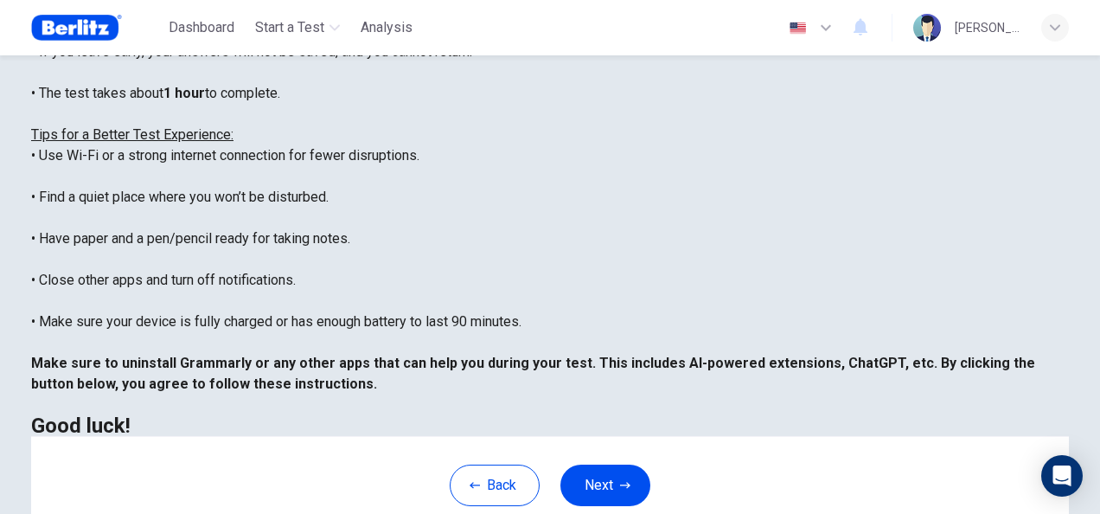
scroll to position [259, 0]
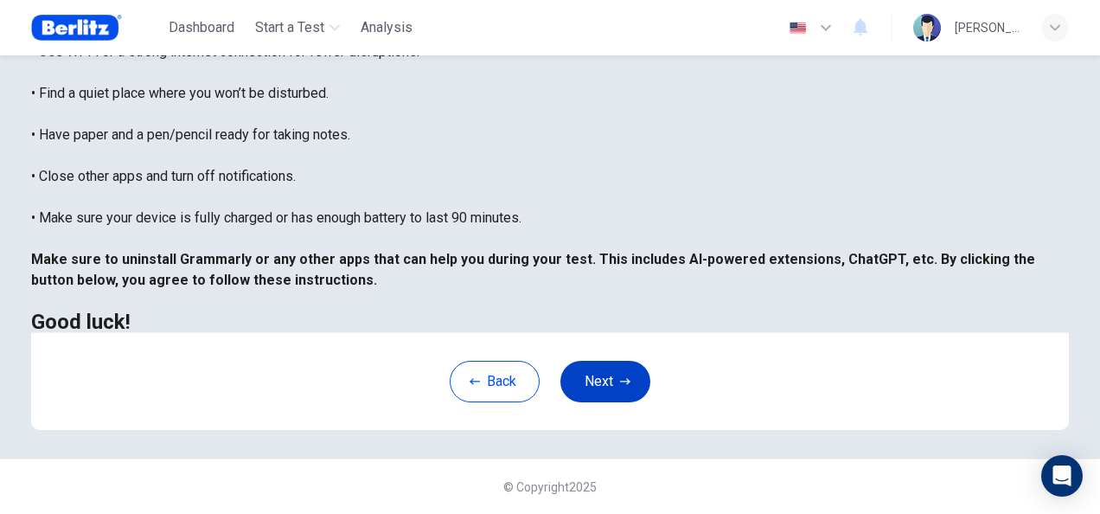
click at [623, 377] on icon "button" at bounding box center [625, 381] width 10 height 10
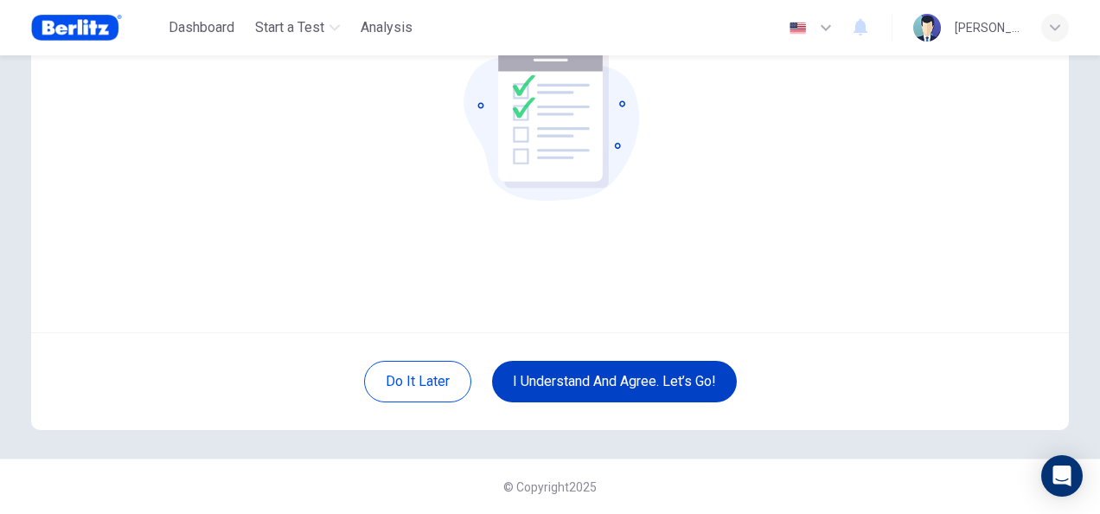
scroll to position [86, 0]
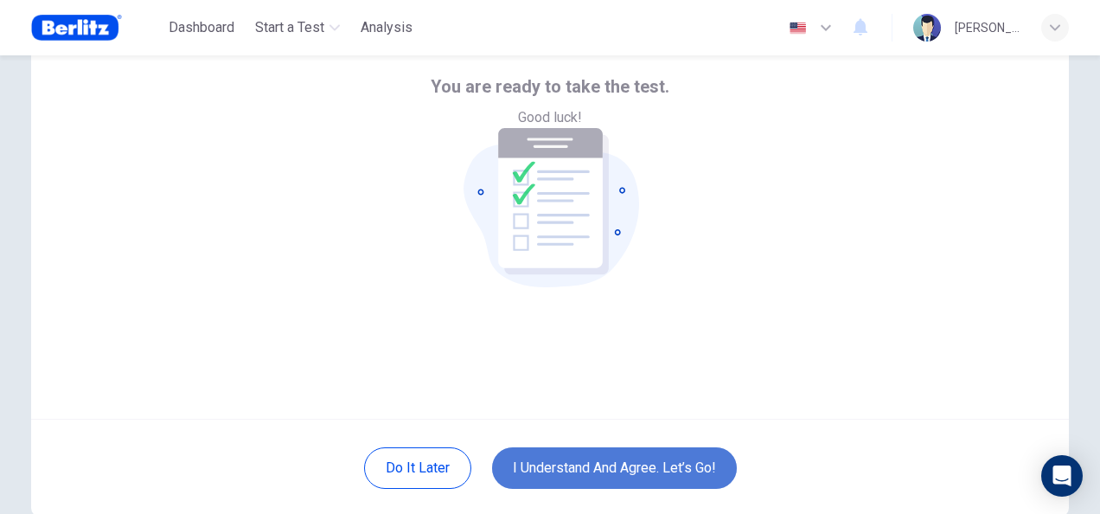
click at [662, 472] on button "I understand and agree. Let’s go!" at bounding box center [614, 468] width 245 height 42
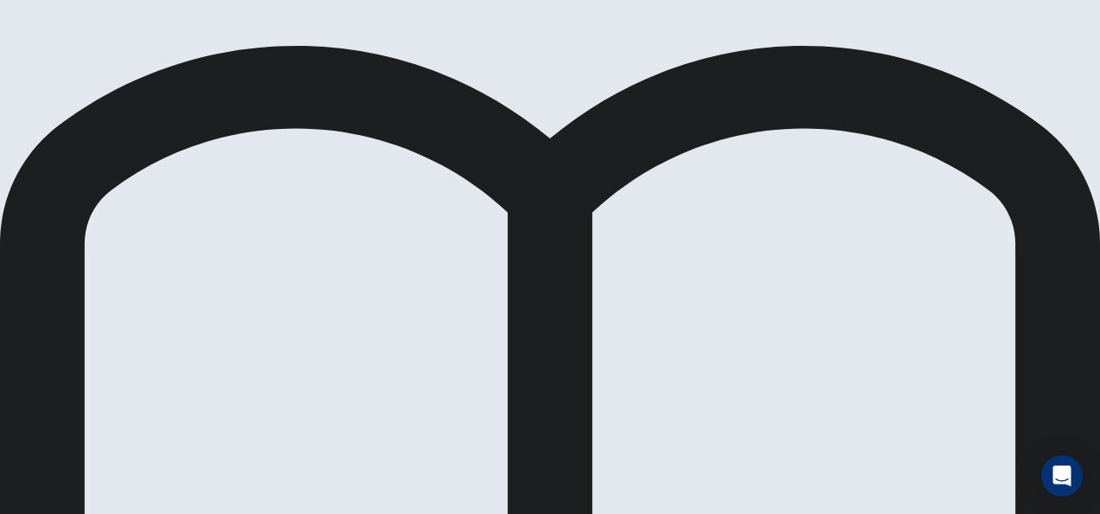
scroll to position [344, 0]
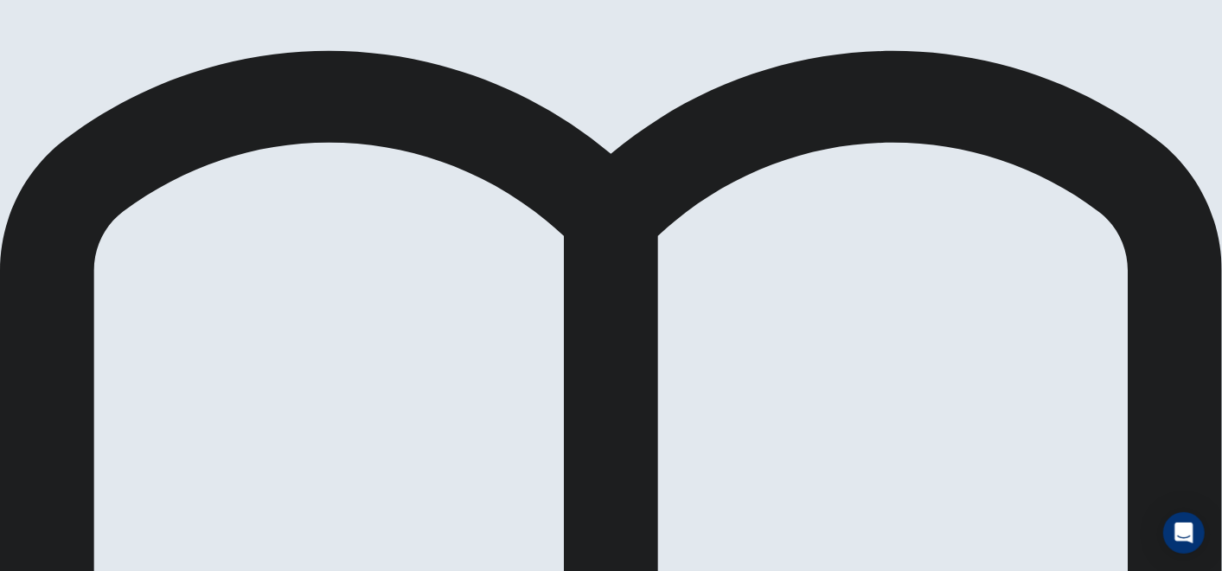
scroll to position [0, 0]
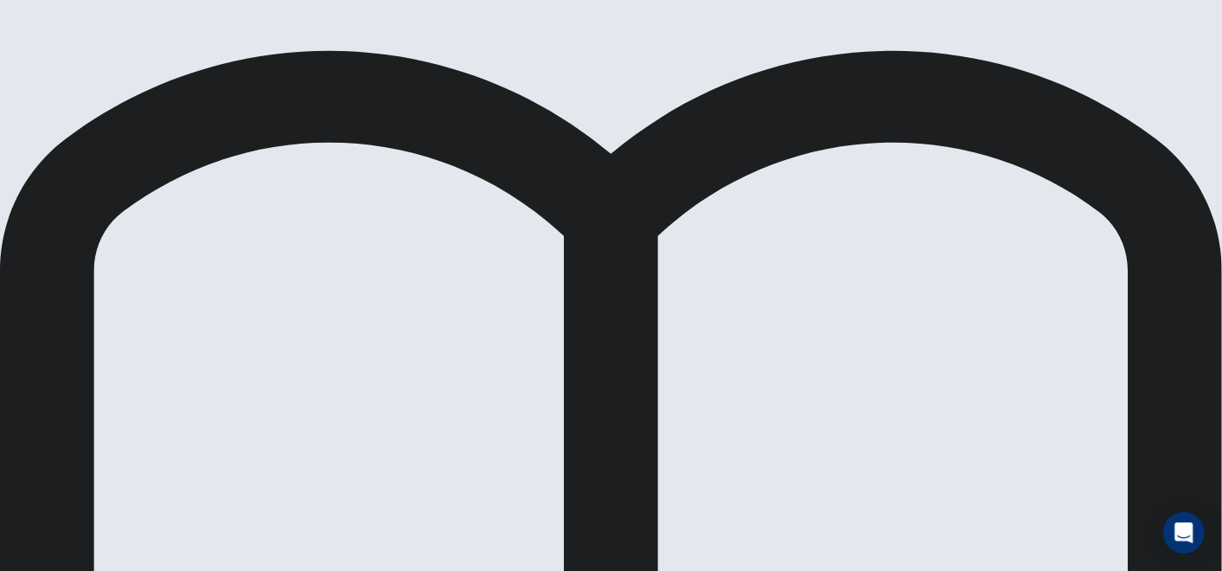
scroll to position [96, 0]
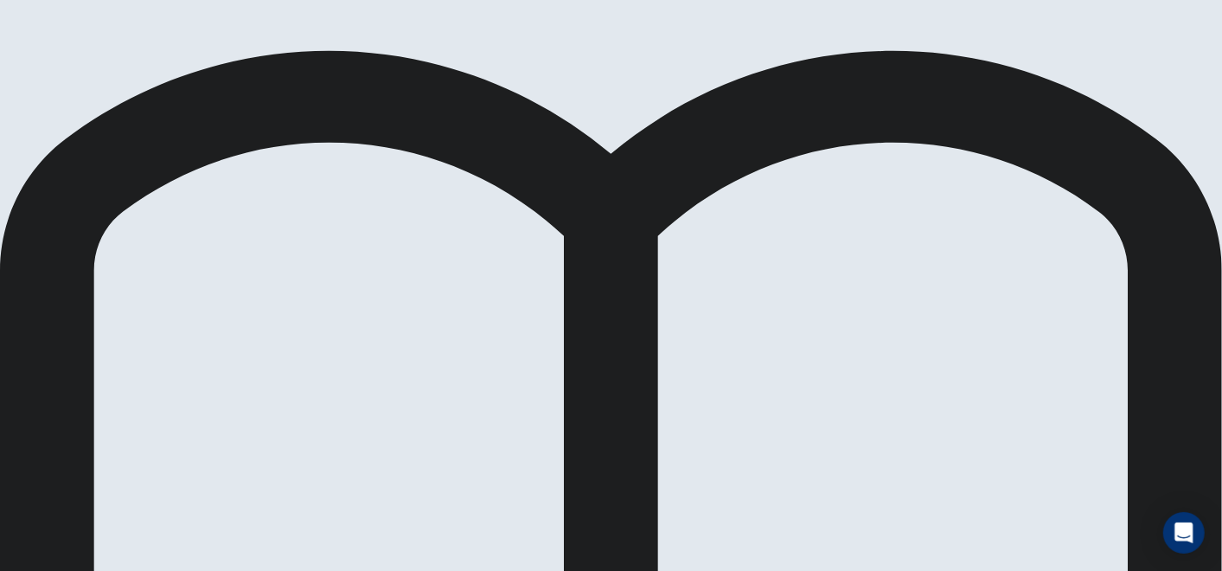
scroll to position [96, 0]
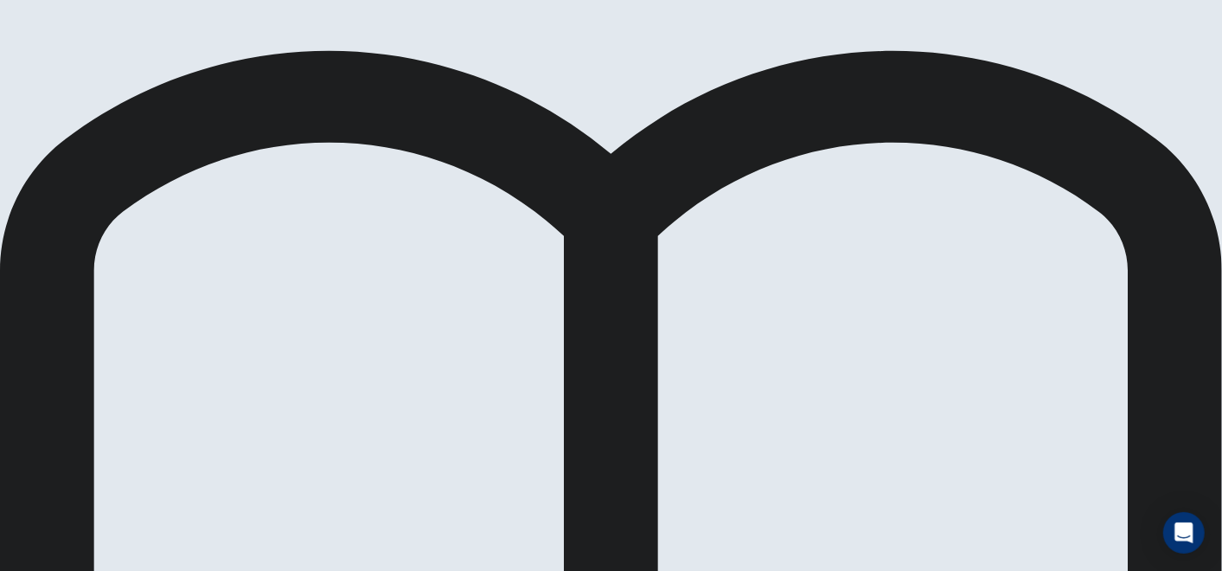
drag, startPoint x: 265, startPoint y: 326, endPoint x: 647, endPoint y: 336, distance: 381.5
drag, startPoint x: 259, startPoint y: 310, endPoint x: 587, endPoint y: 413, distance: 344.3
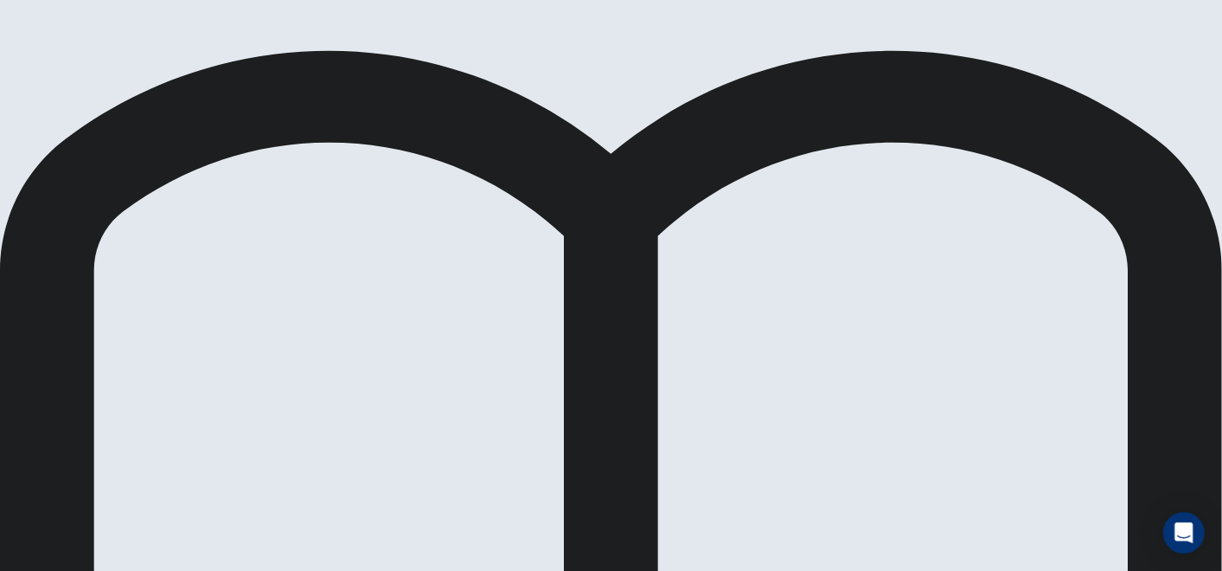
scroll to position [209, 0]
drag, startPoint x: 230, startPoint y: 397, endPoint x: 624, endPoint y: 379, distance: 393.9
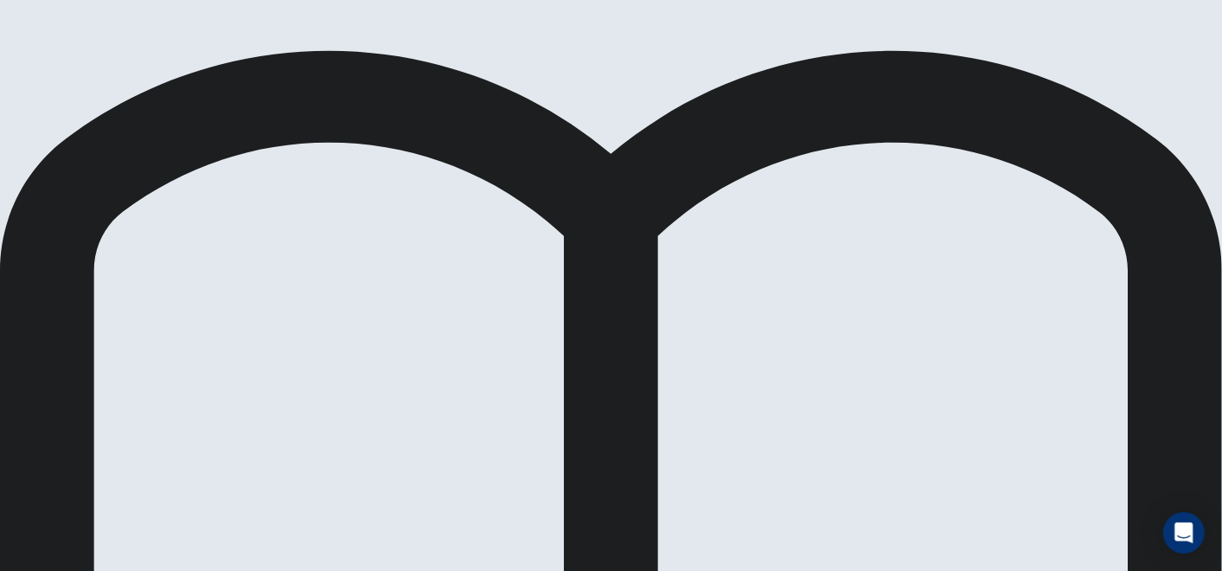
drag, startPoint x: 269, startPoint y: 334, endPoint x: 649, endPoint y: 343, distance: 380.6
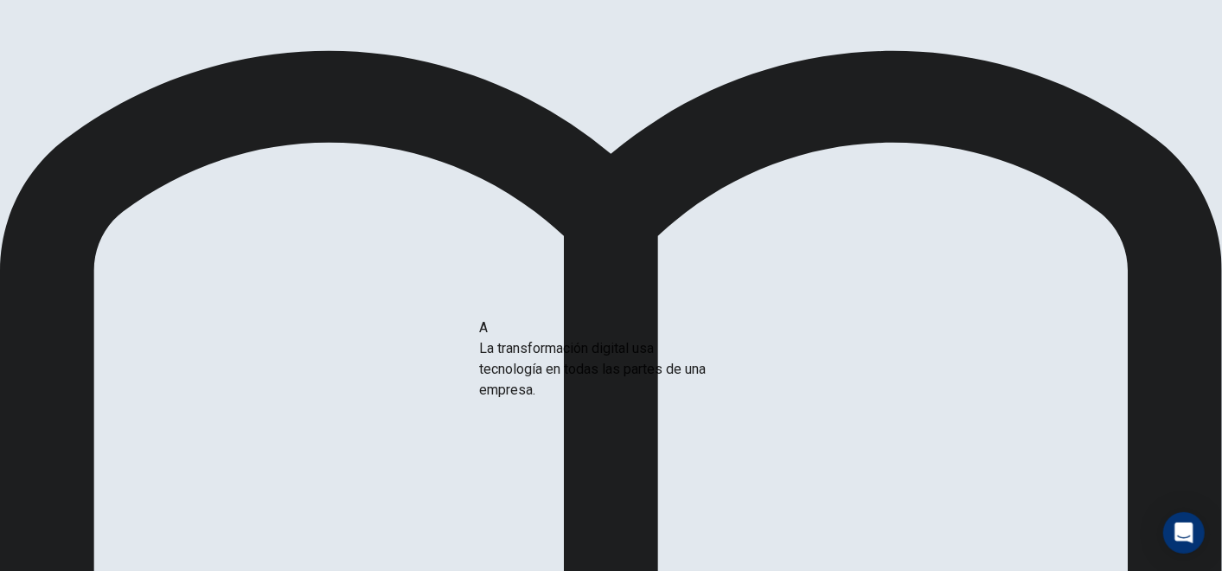
drag, startPoint x: 225, startPoint y: 337, endPoint x: 621, endPoint y: 369, distance: 397.4
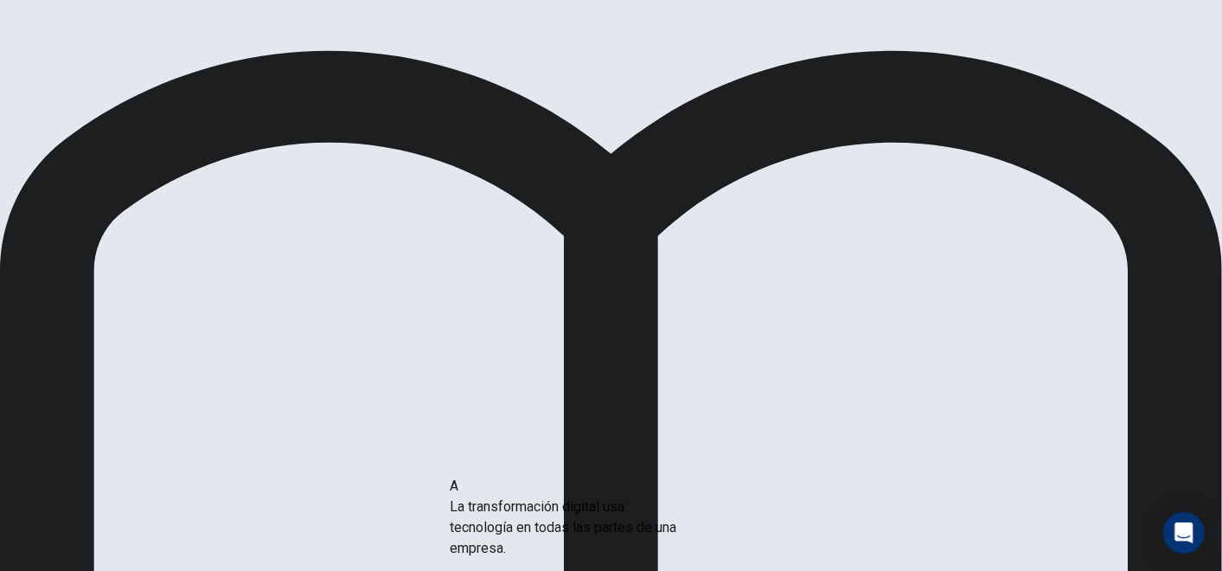
drag, startPoint x: 227, startPoint y: 333, endPoint x: 585, endPoint y: 534, distance: 411.6
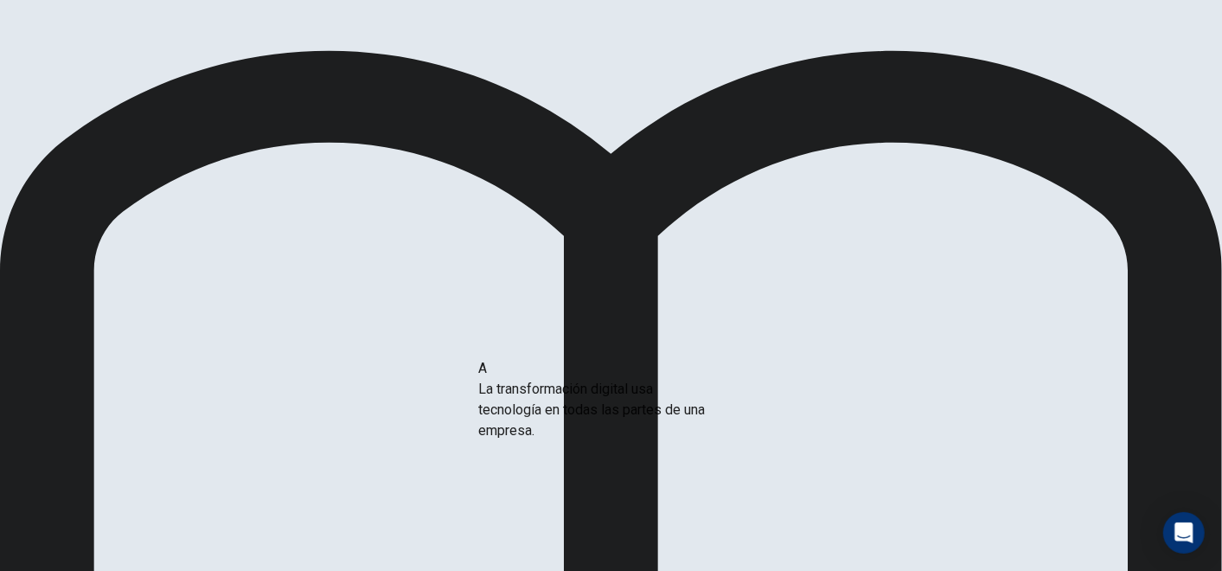
drag, startPoint x: 278, startPoint y: 214, endPoint x: 640, endPoint y: 396, distance: 404.9
drag, startPoint x: 189, startPoint y: 227, endPoint x: 578, endPoint y: 428, distance: 437.1
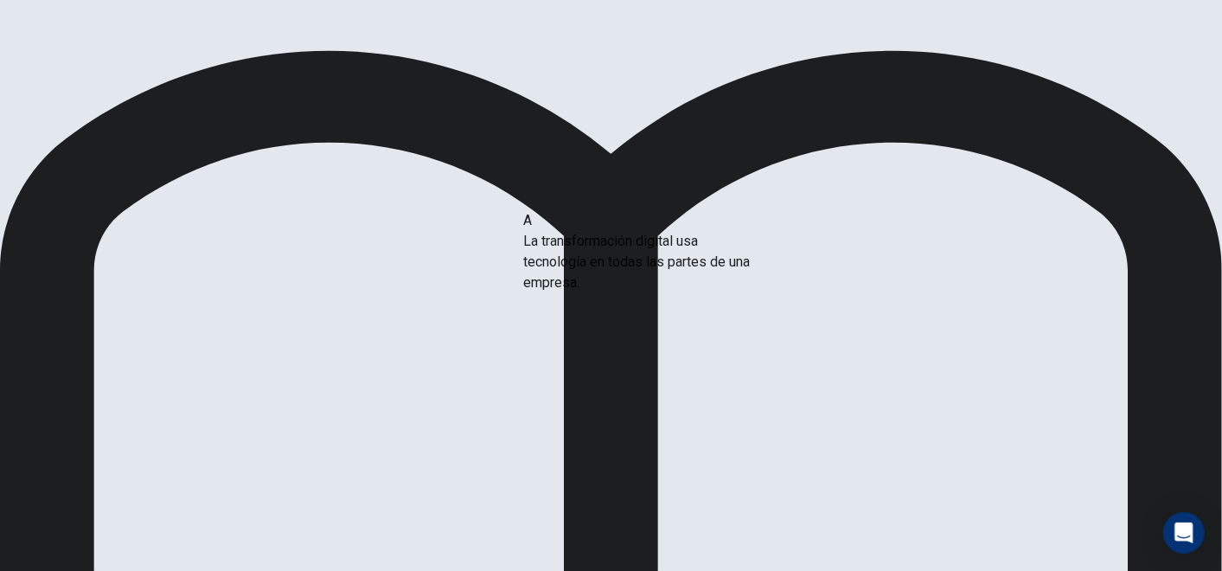
drag, startPoint x: 209, startPoint y: 235, endPoint x: 616, endPoint y: 268, distance: 407.8
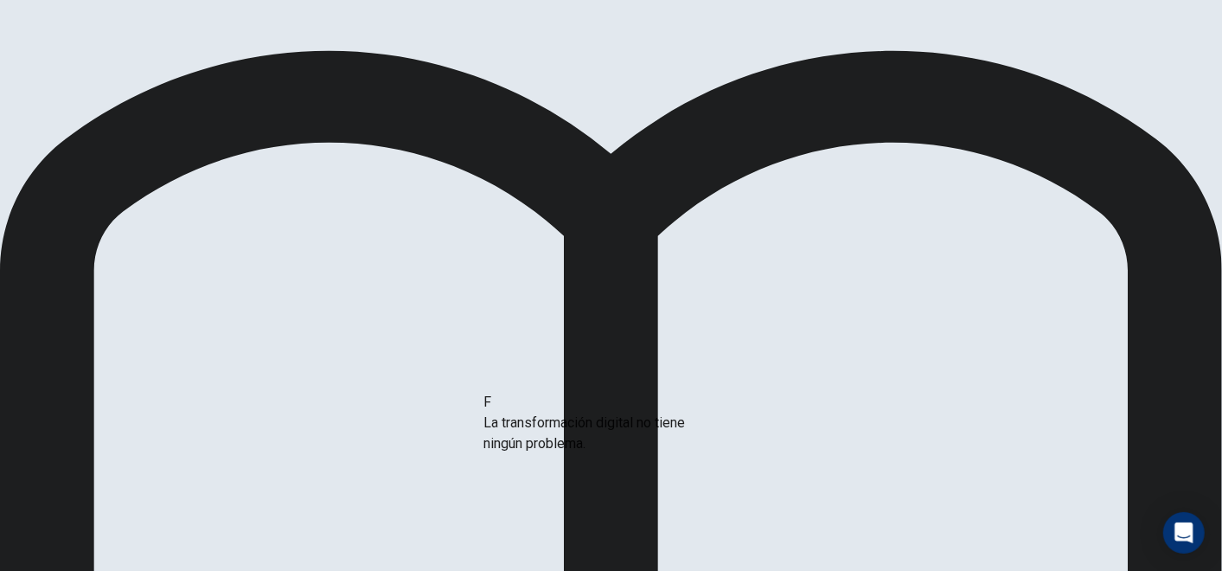
drag, startPoint x: 234, startPoint y: 414, endPoint x: 605, endPoint y: 431, distance: 371.4
drag, startPoint x: 253, startPoint y: 331, endPoint x: 632, endPoint y: 348, distance: 380.0
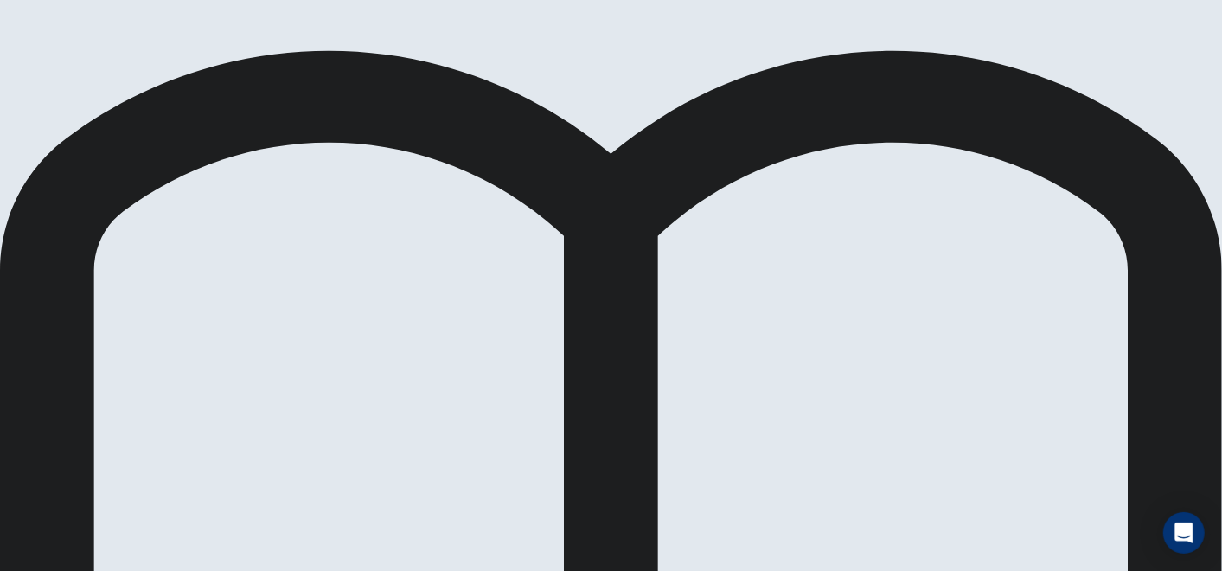
scroll to position [0, 0]
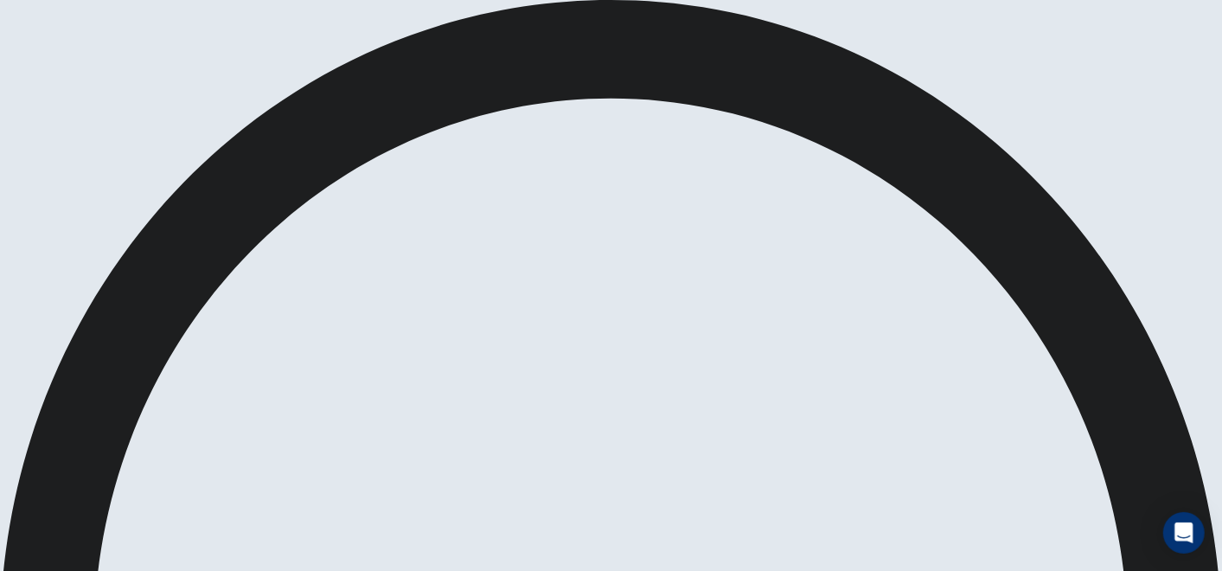
scroll to position [298, 0]
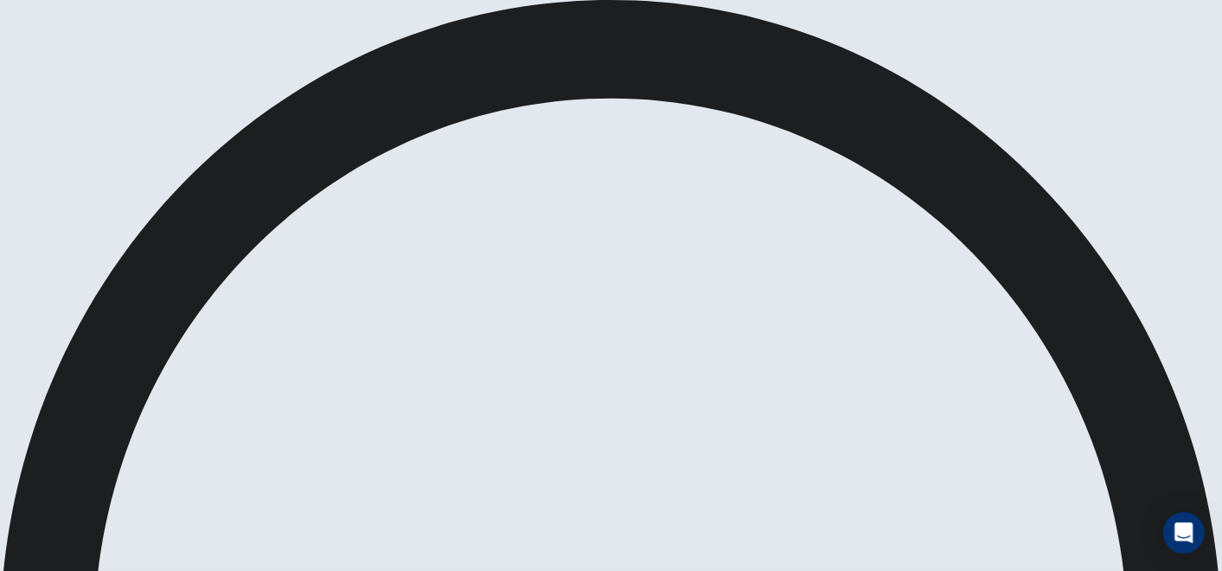
scroll to position [0, 0]
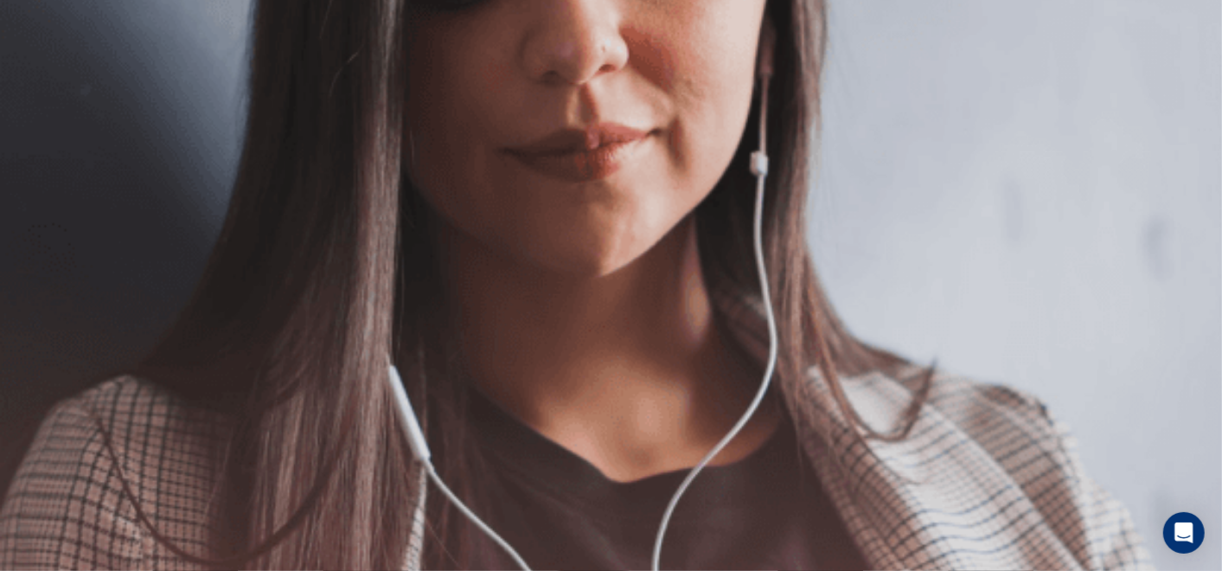
scroll to position [170, 0]
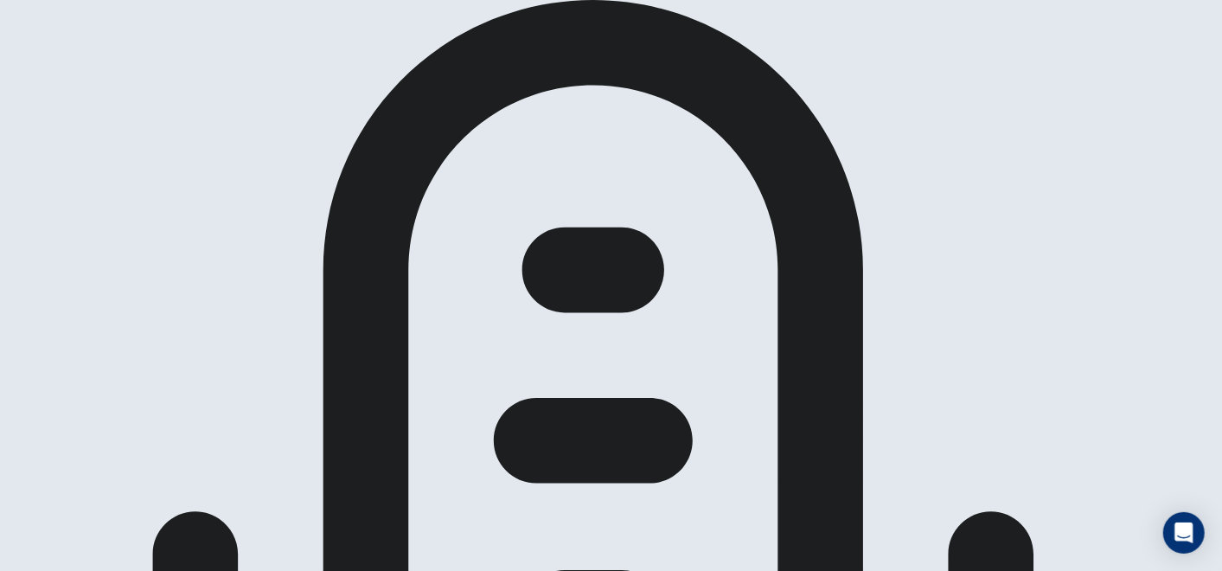
scroll to position [74, 0]
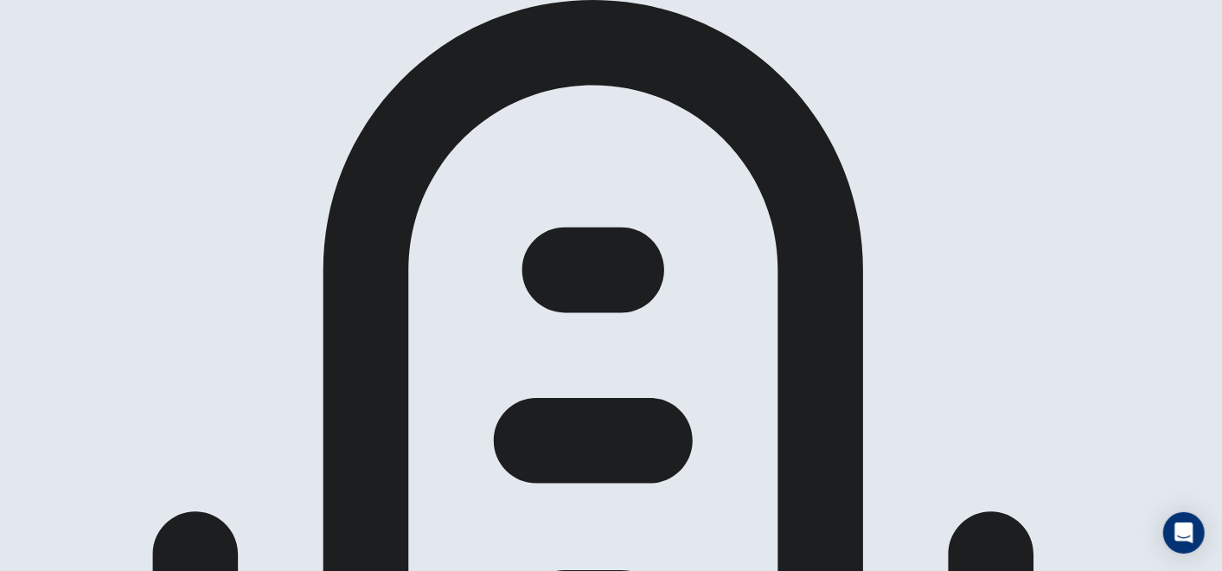
scroll to position [58, 0]
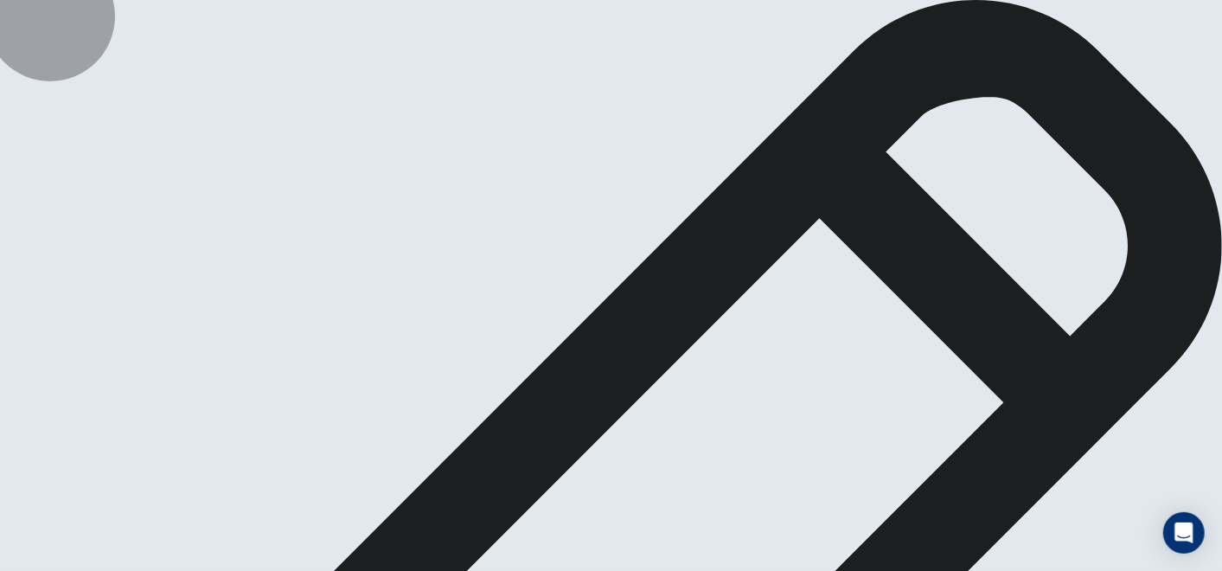
type textarea "*"
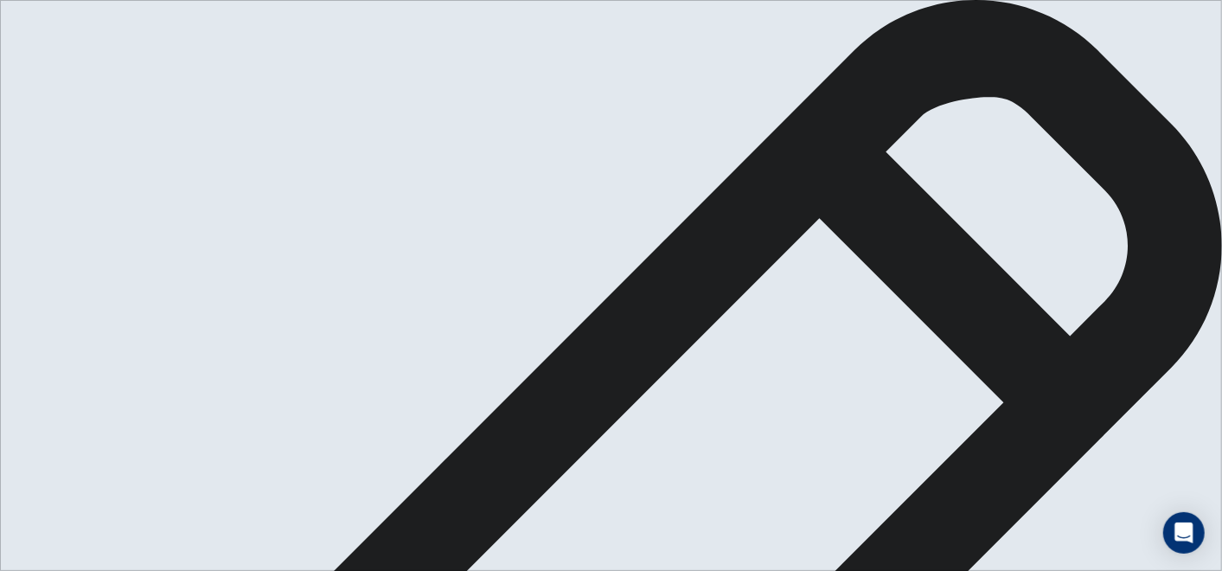
type textarea "**********"
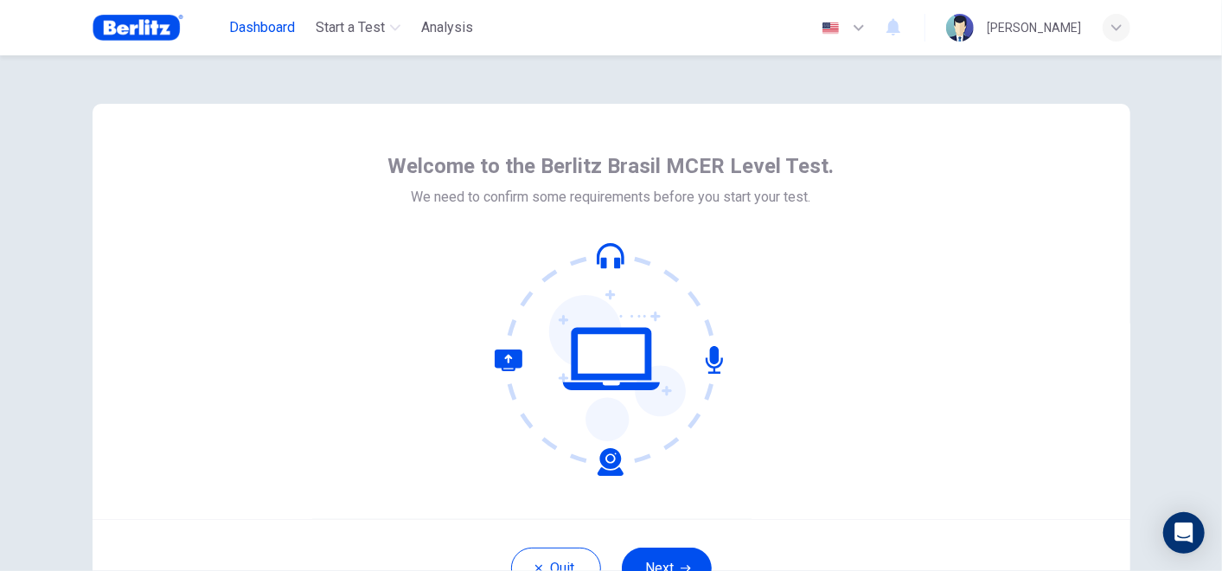
click at [272, 22] on span "Dashboard" at bounding box center [262, 27] width 66 height 21
